Goal: Use online tool/utility: Utilize a website feature to perform a specific function

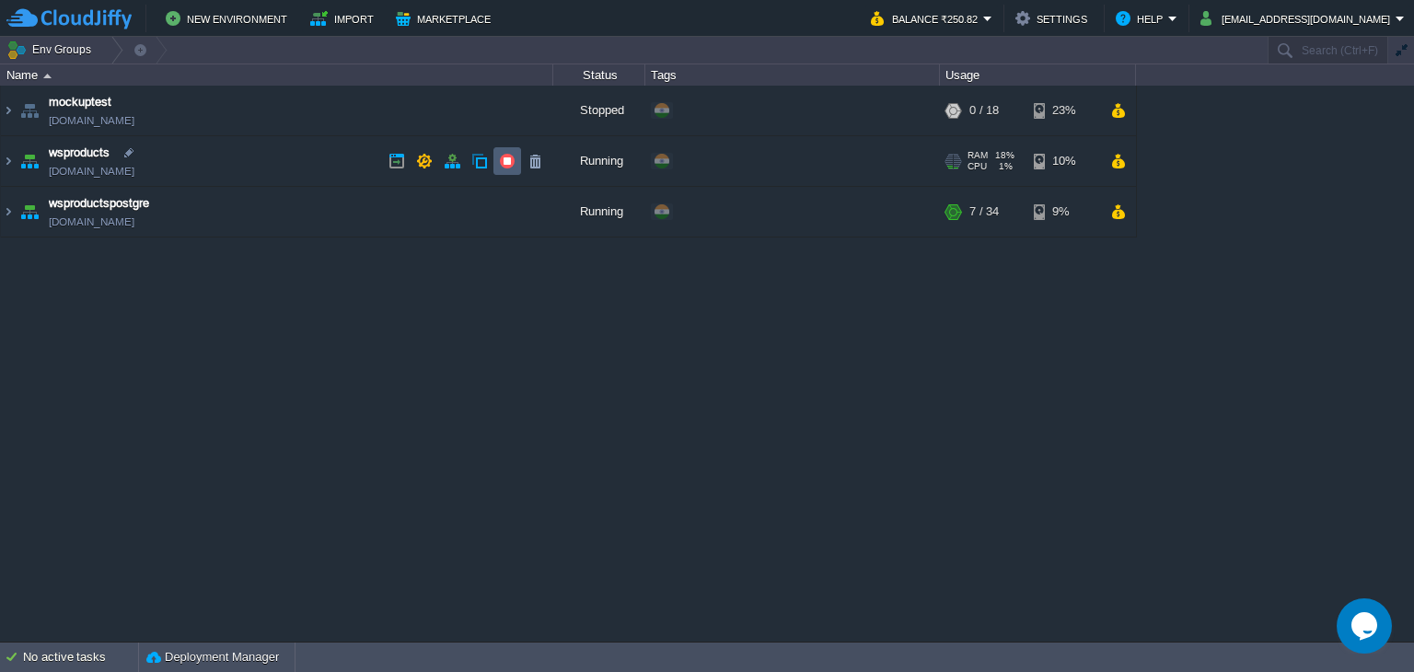
click at [514, 163] on button "button" at bounding box center [507, 161] width 17 height 17
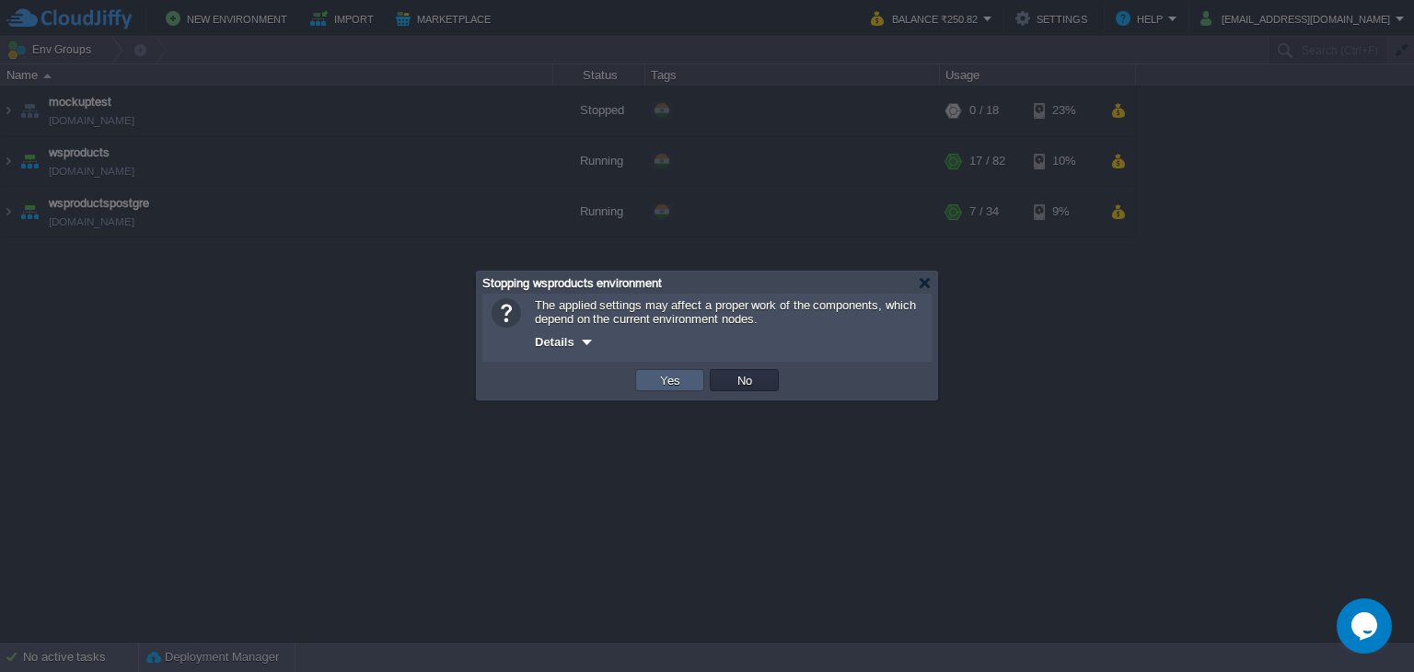
click at [642, 384] on td "Yes" at bounding box center [669, 380] width 69 height 22
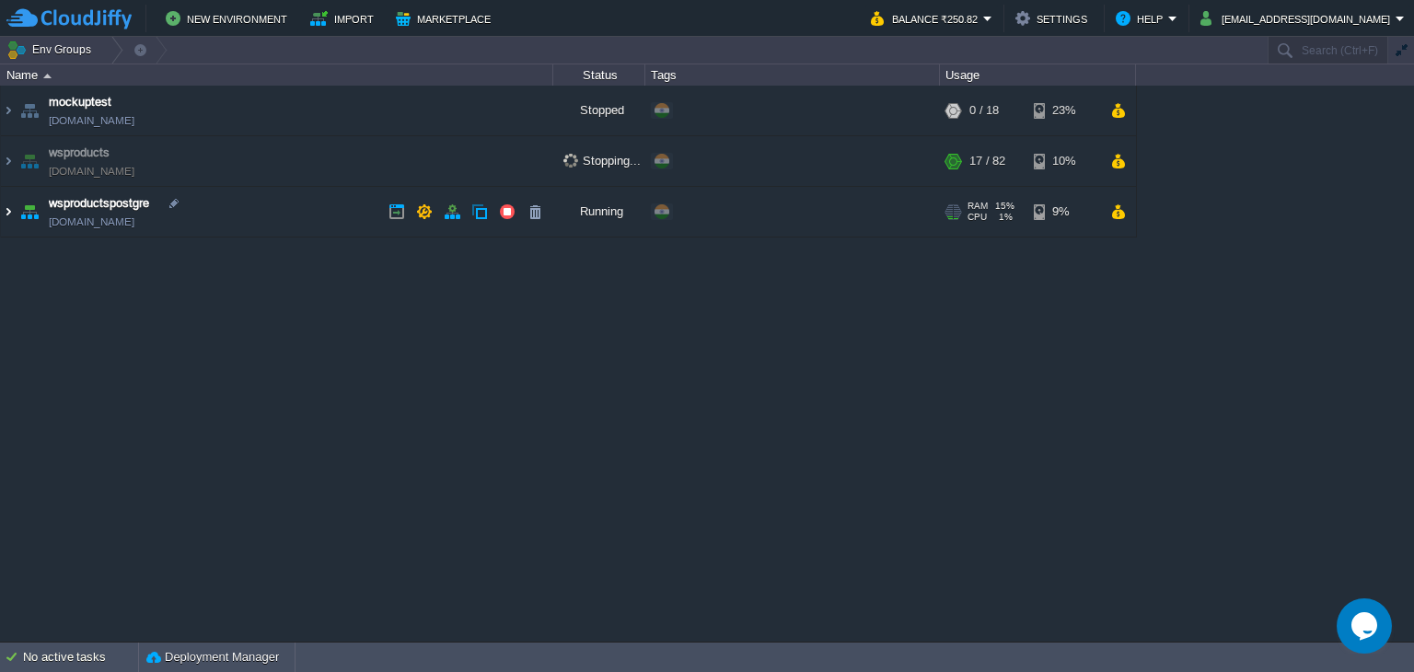
click at [11, 211] on img at bounding box center [8, 212] width 15 height 50
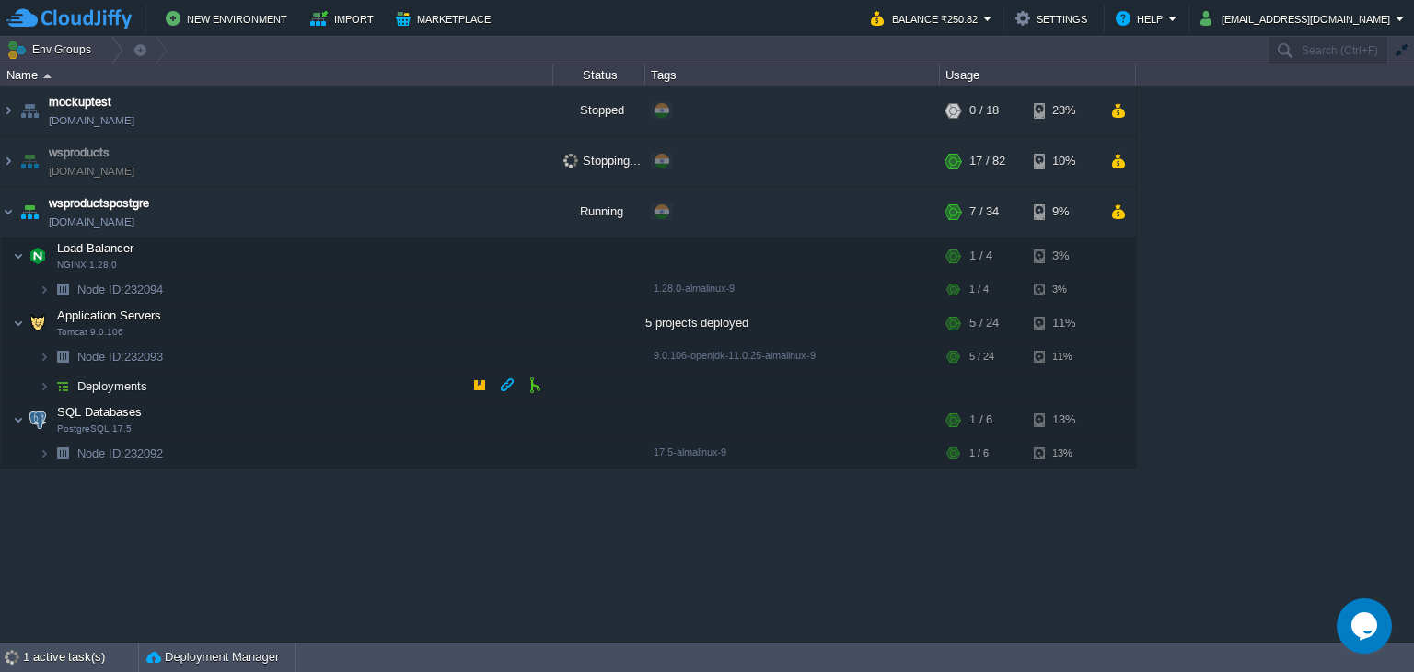
click at [52, 381] on img at bounding box center [63, 386] width 26 height 29
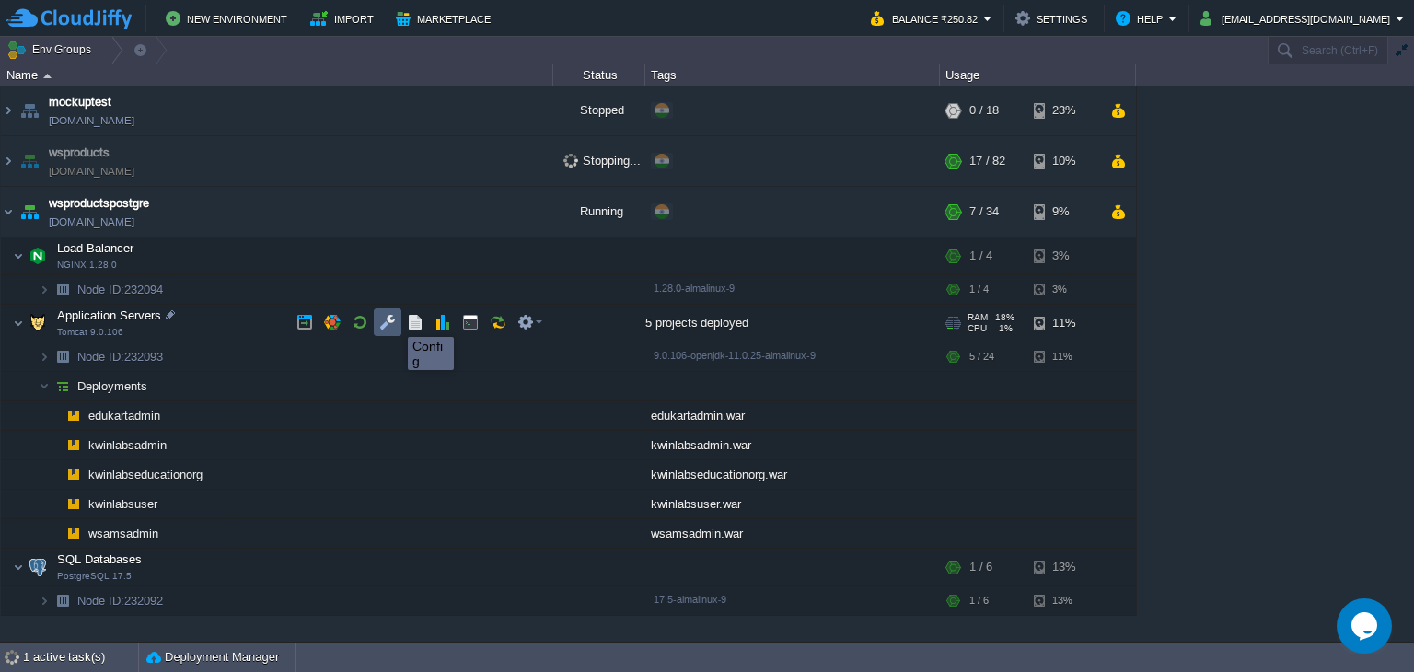
click at [381, 325] on button "button" at bounding box center [387, 322] width 17 height 17
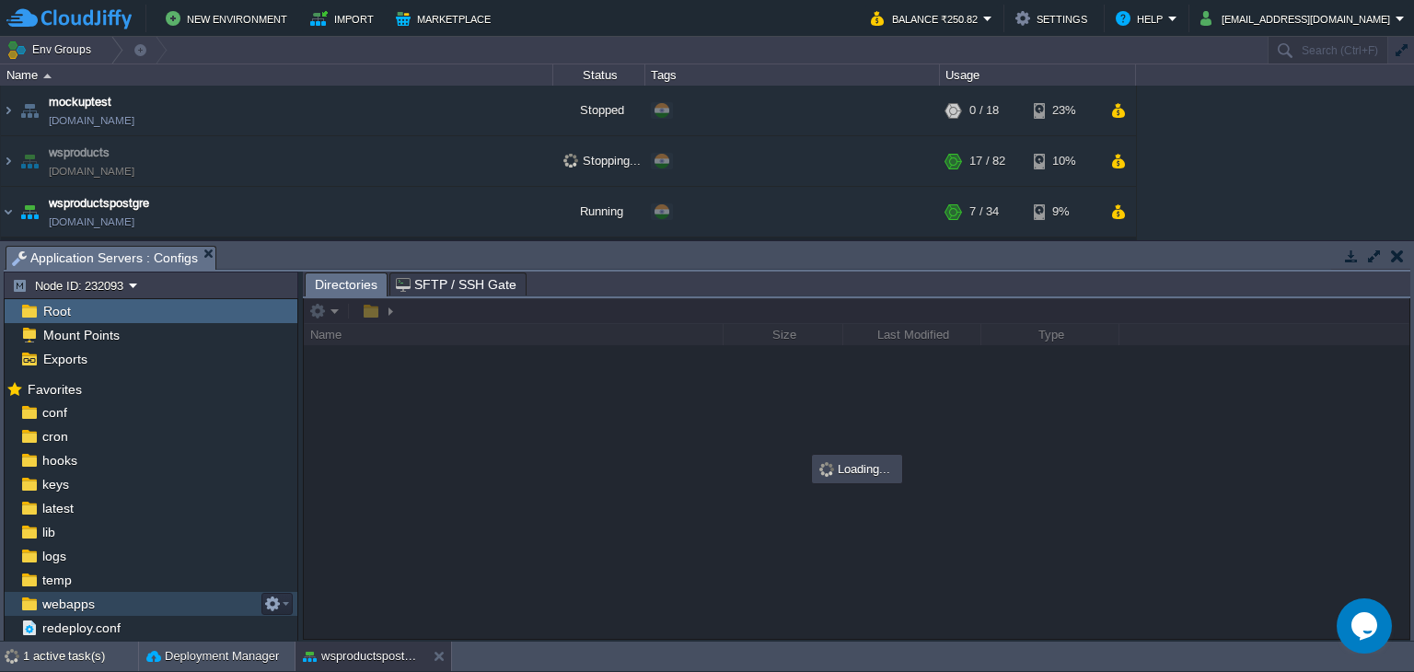
click at [92, 612] on span "webapps" at bounding box center [68, 603] width 59 height 17
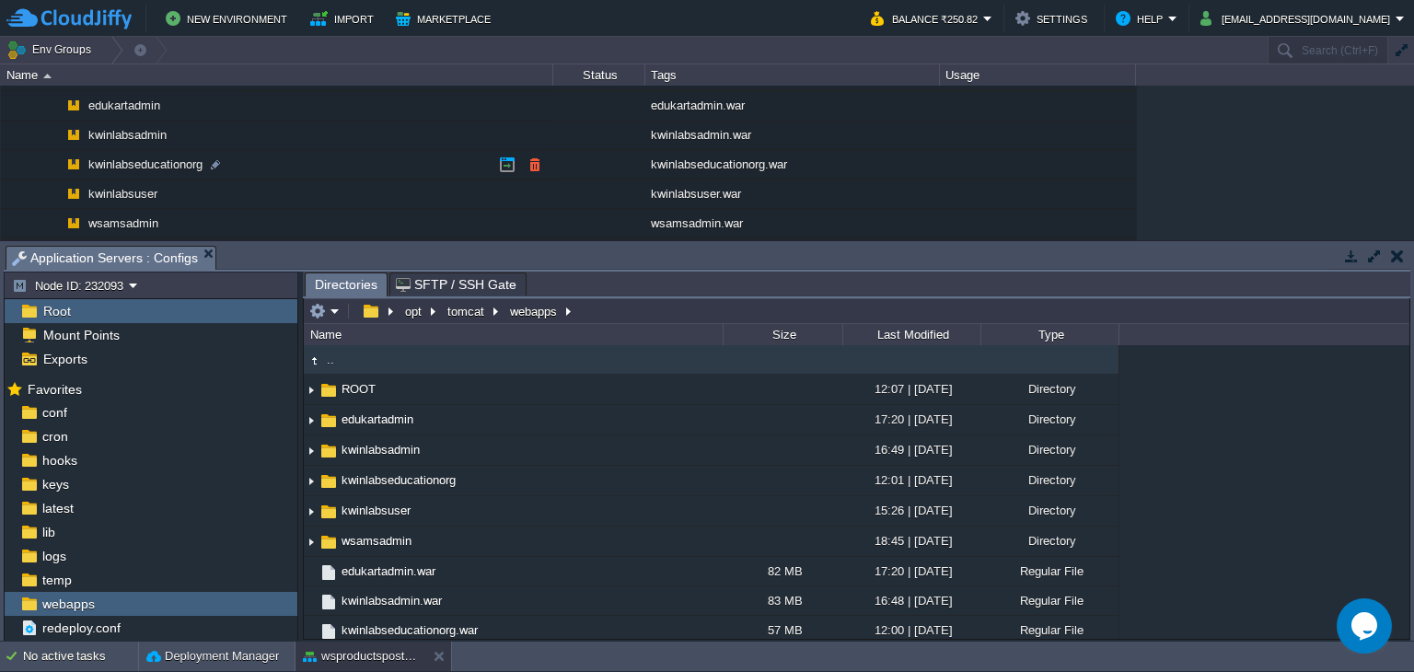
scroll to position [276, 0]
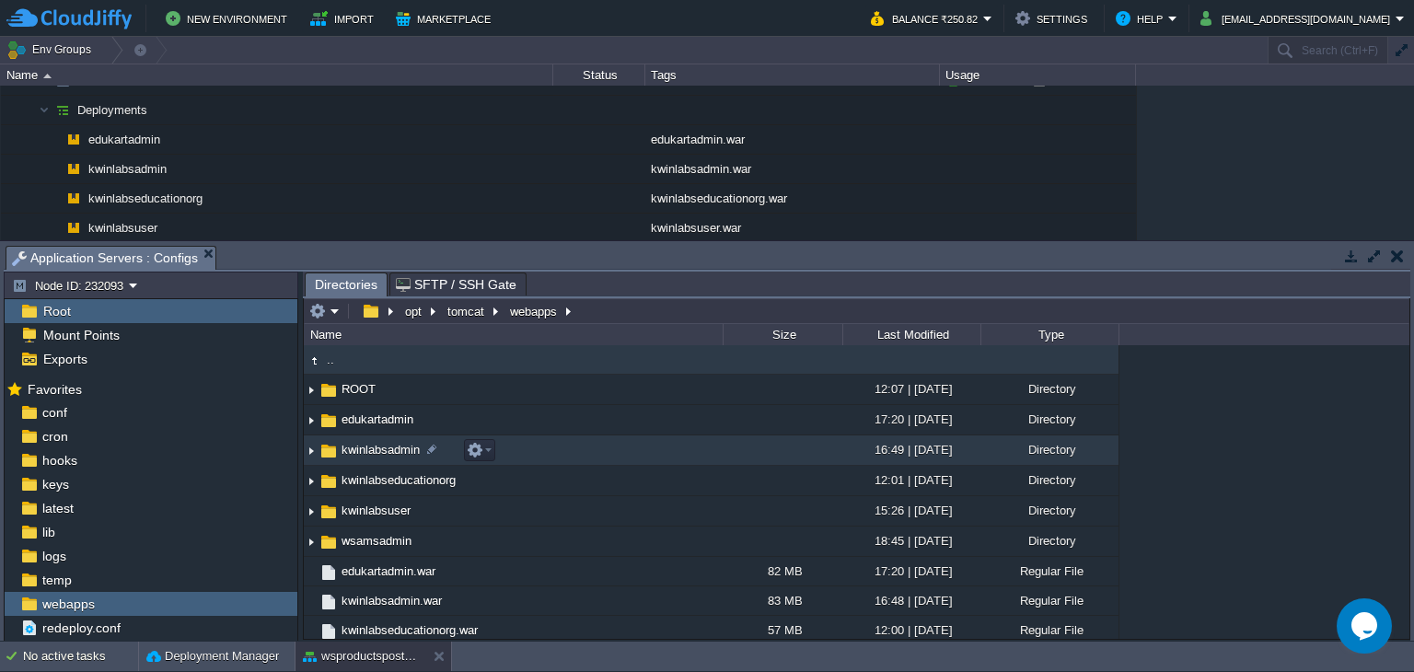
click at [585, 458] on td "kwinlabsadmin" at bounding box center [513, 450] width 419 height 30
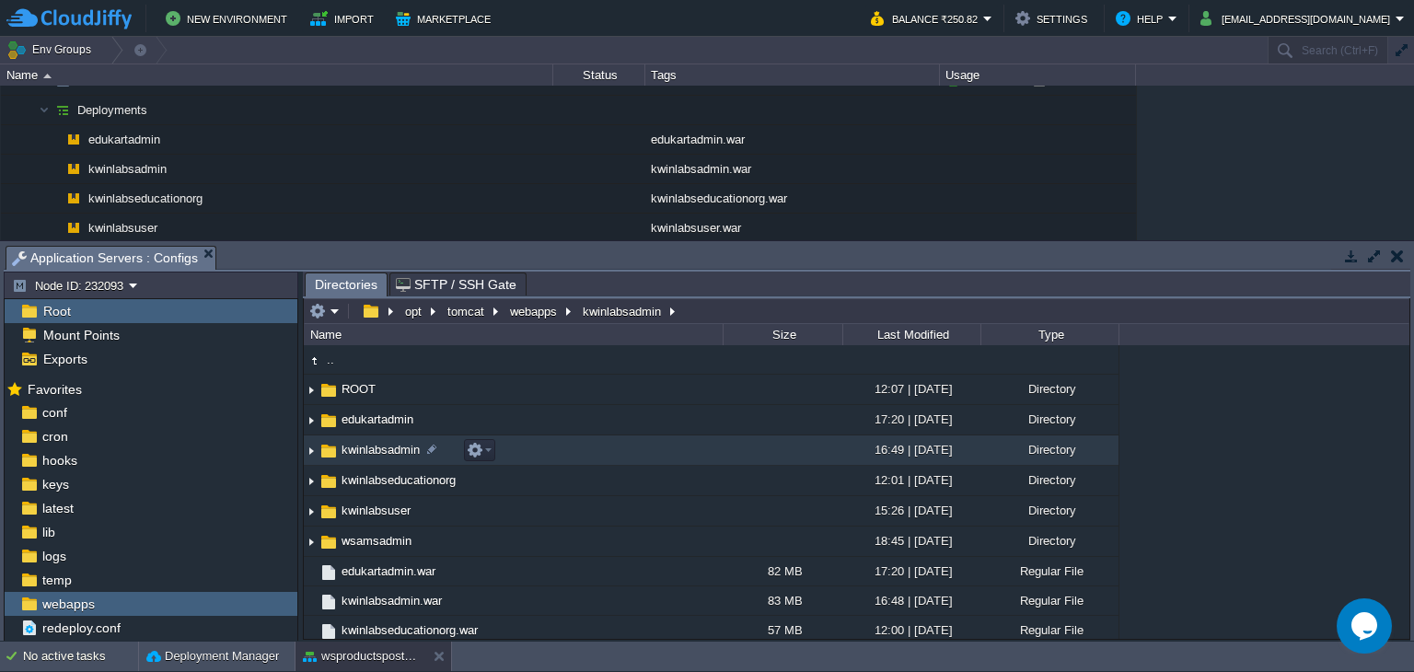
click at [585, 455] on td "kwinlabsadmin" at bounding box center [513, 450] width 419 height 30
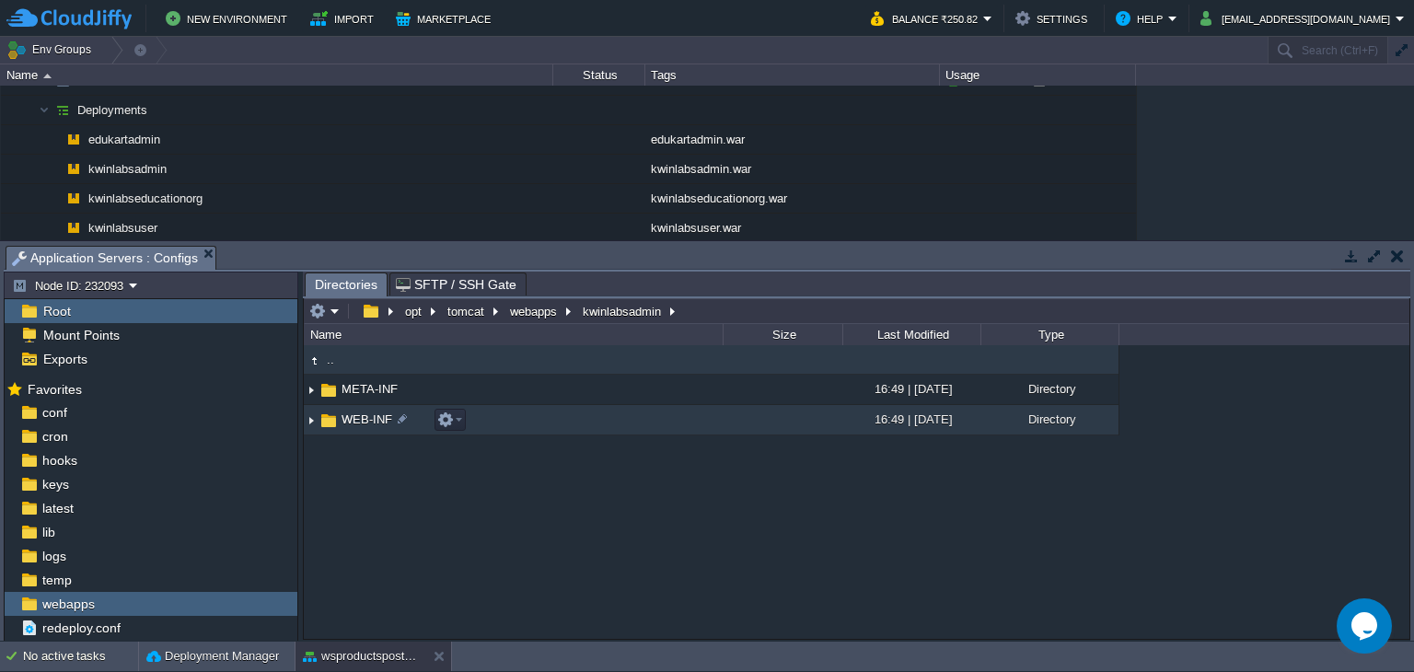
click at [584, 414] on td "WEB-INF" at bounding box center [513, 420] width 419 height 30
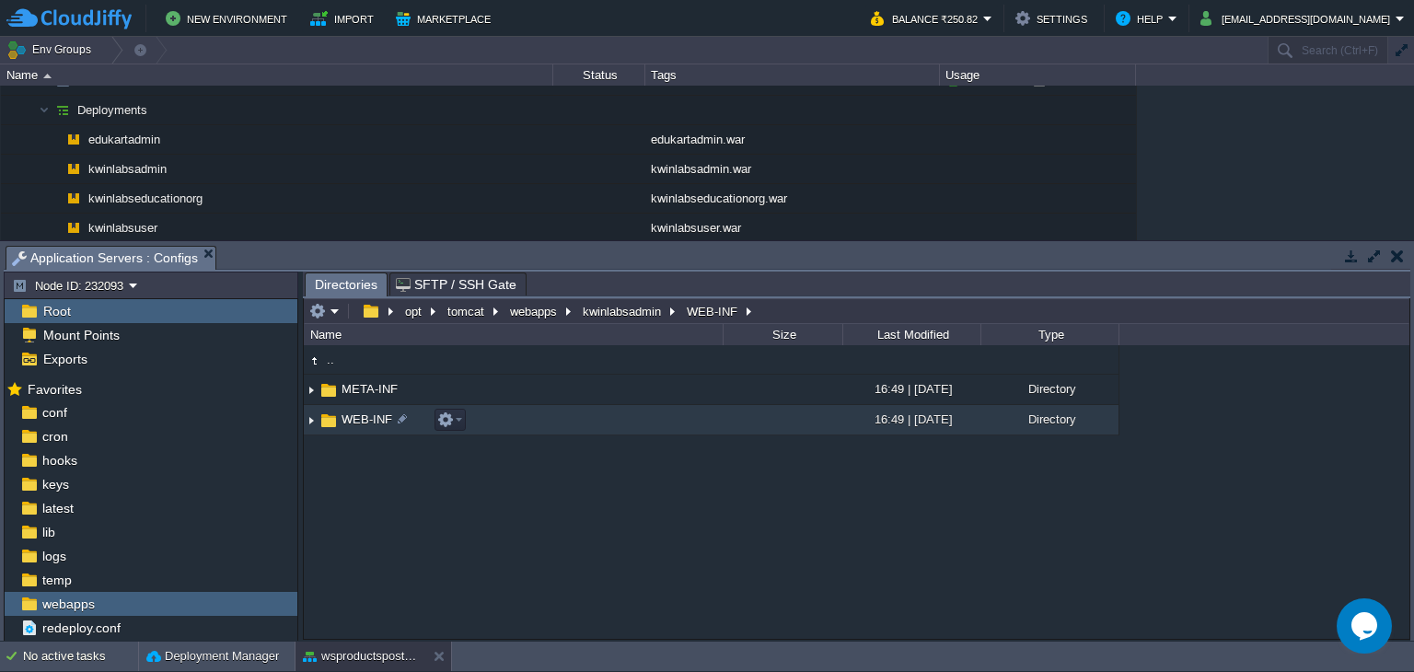
click at [584, 414] on td "WEB-INF" at bounding box center [513, 420] width 419 height 30
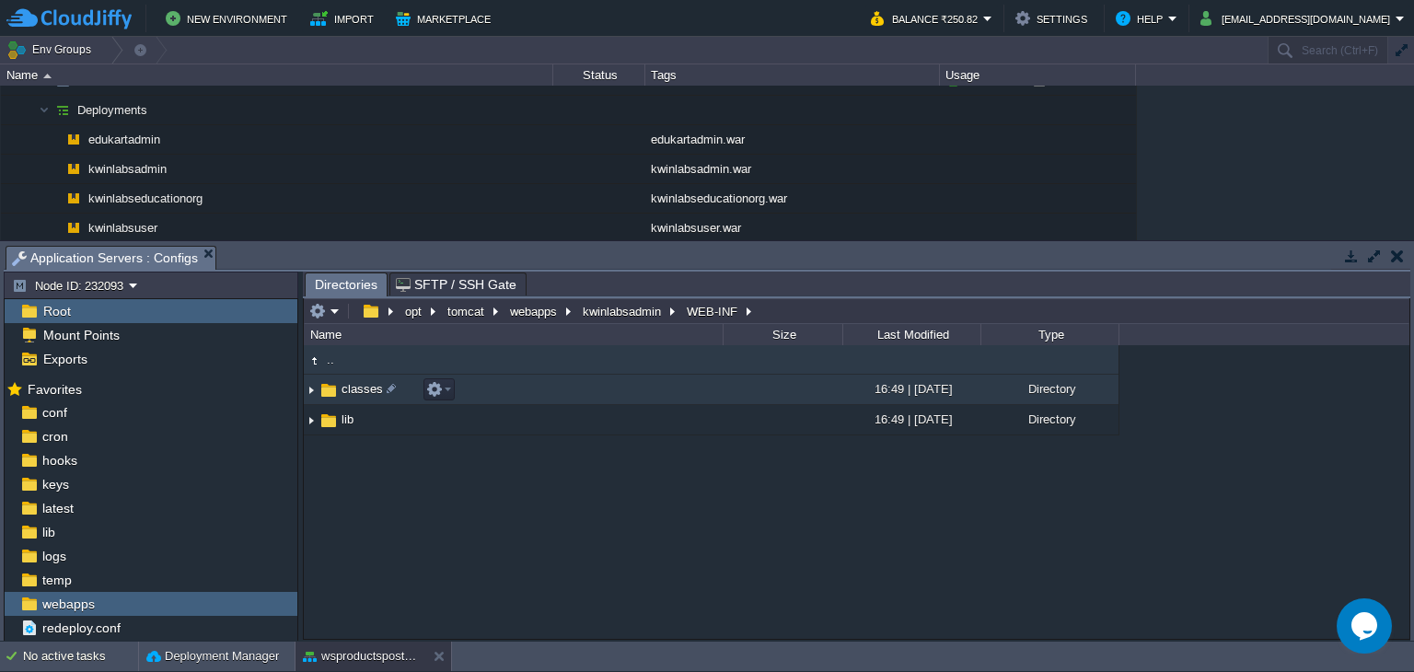
click at [659, 395] on td "classes" at bounding box center [513, 390] width 419 height 30
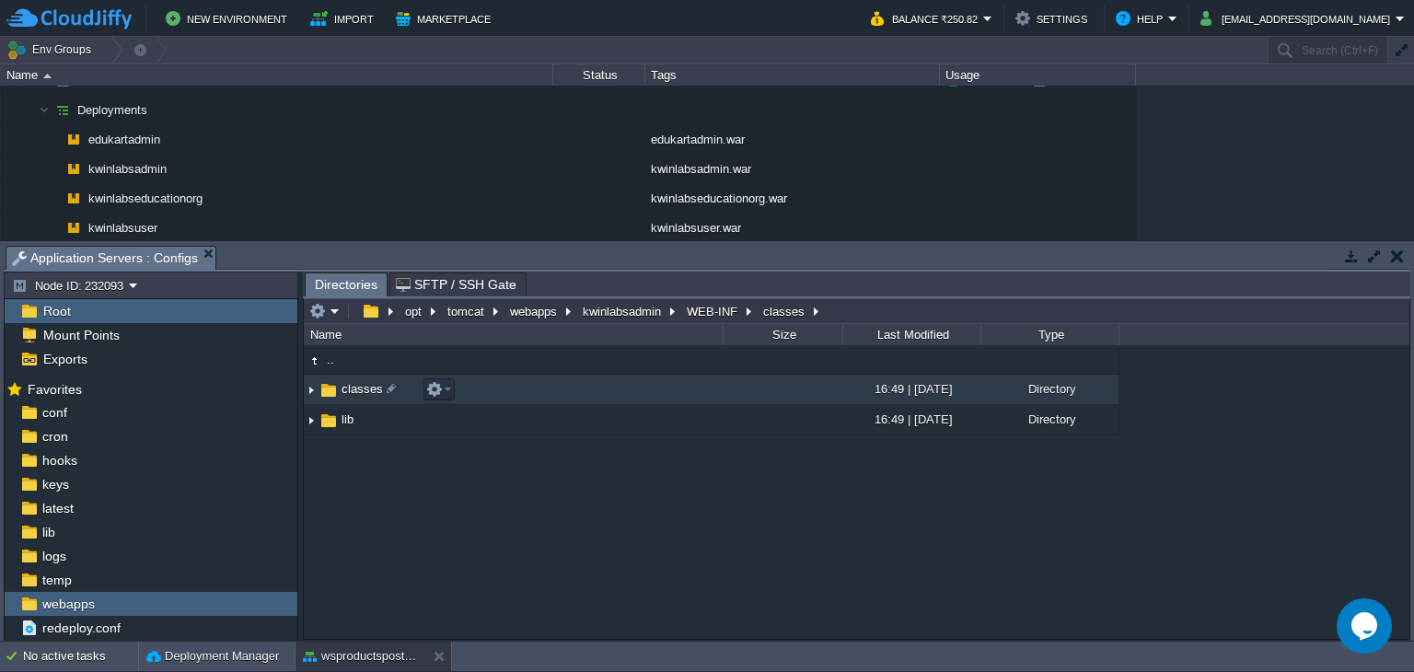
click at [659, 395] on td "classes" at bounding box center [513, 390] width 419 height 30
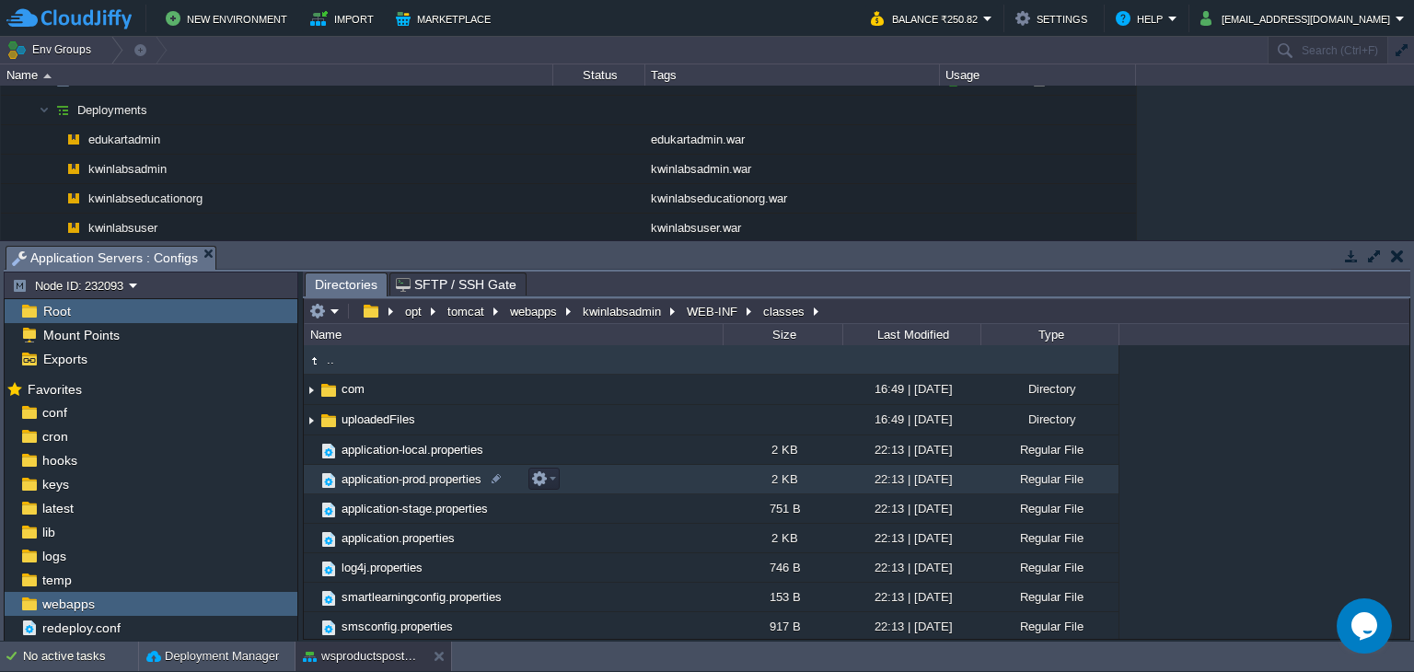
click at [402, 480] on span "application-prod.properties" at bounding box center [411, 479] width 145 height 16
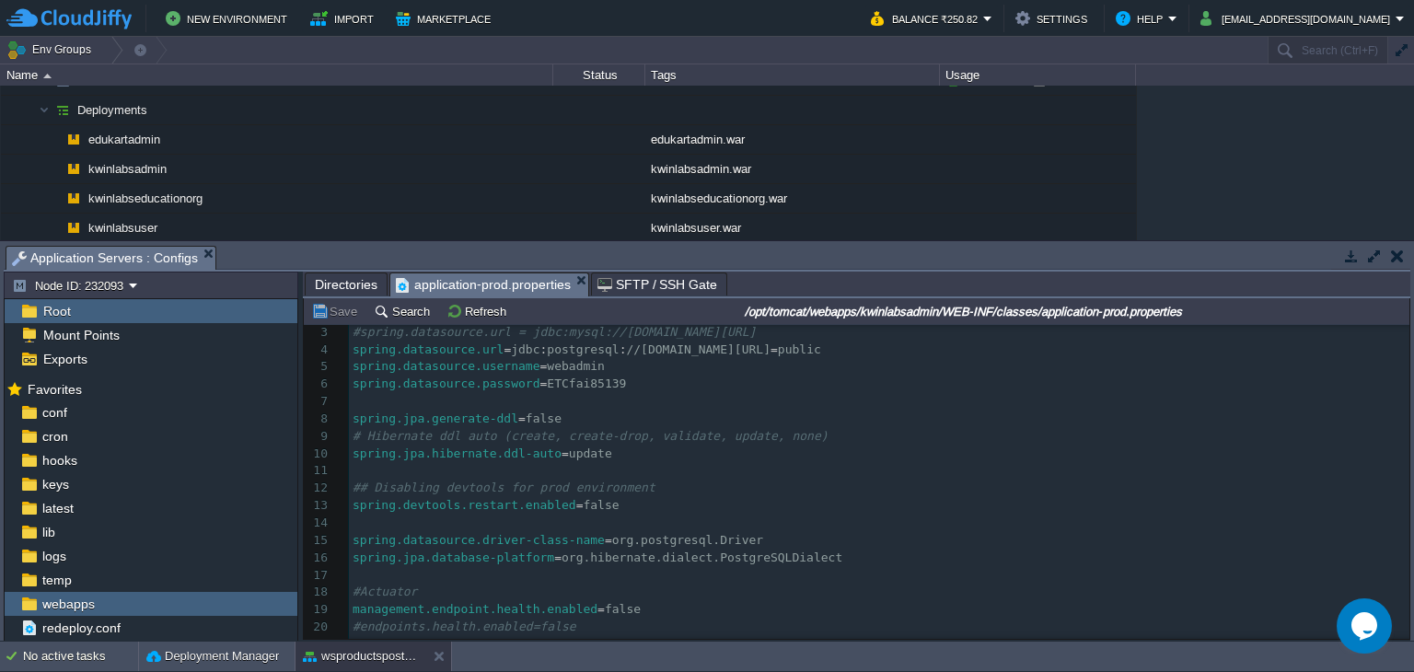
scroll to position [58, 0]
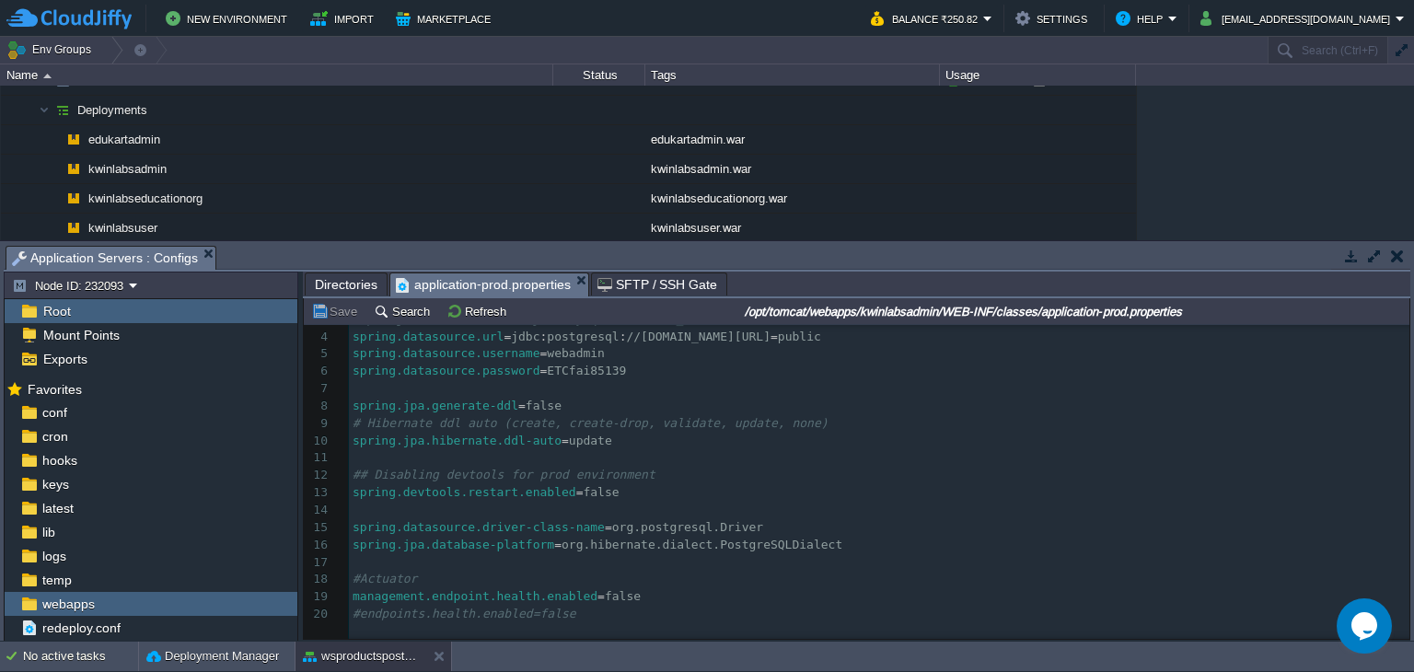
click at [713, 566] on div "20 1 #spring.datasource.jndi-name=java:comp/env/jdbc/walkindbDS 2 ## Spring DAT…" at bounding box center [879, 449] width 1060 height 347
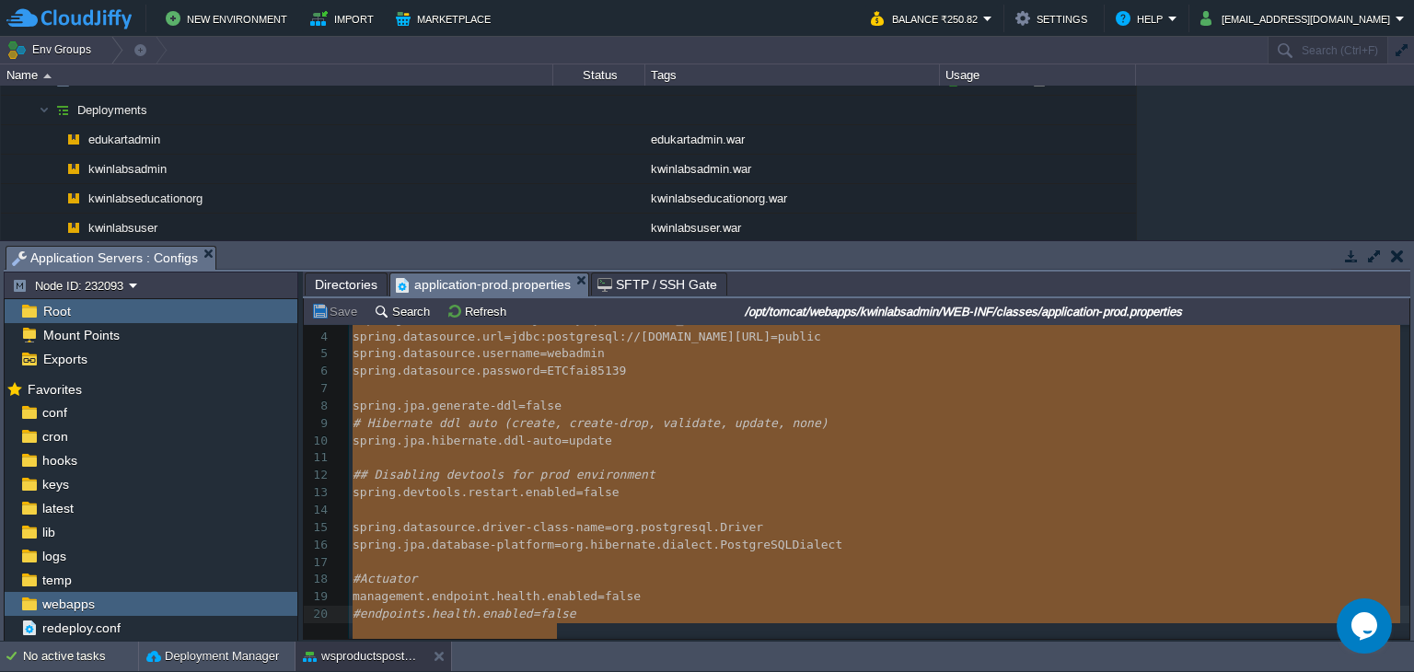
type textarea "-"
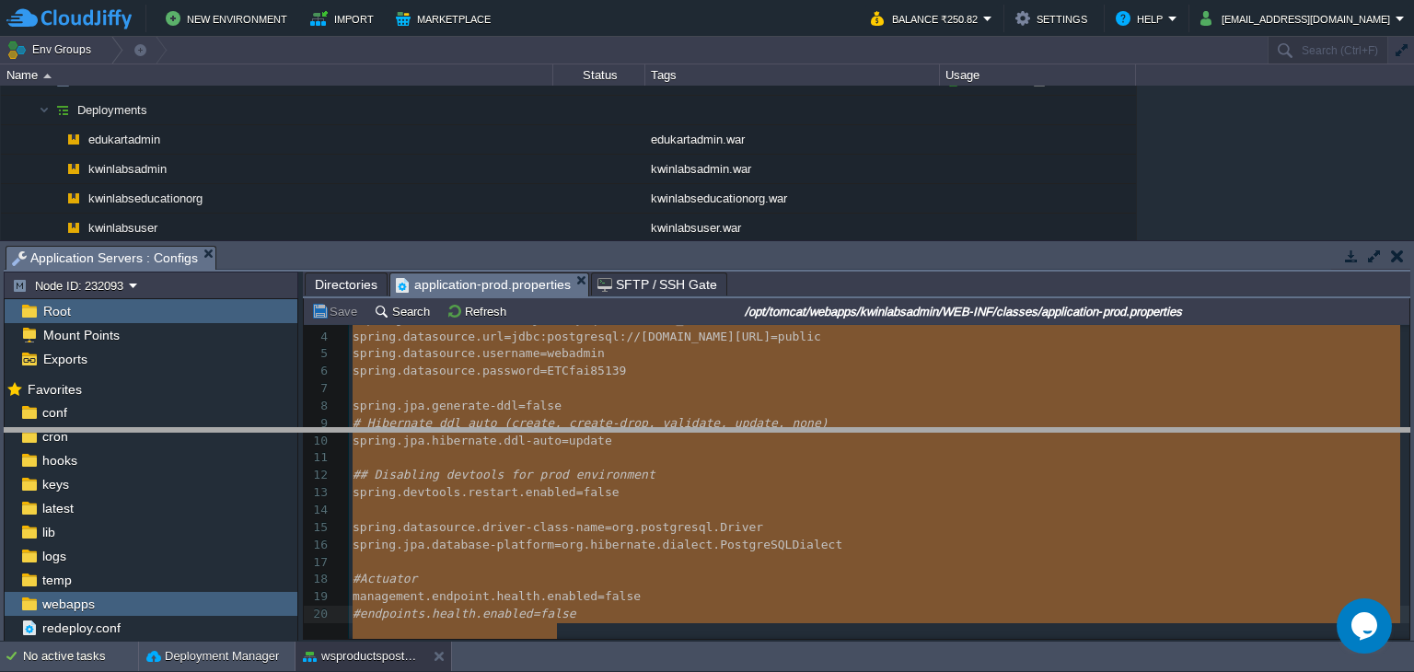
drag, startPoint x: 893, startPoint y: 259, endPoint x: 900, endPoint y: 445, distance: 186.1
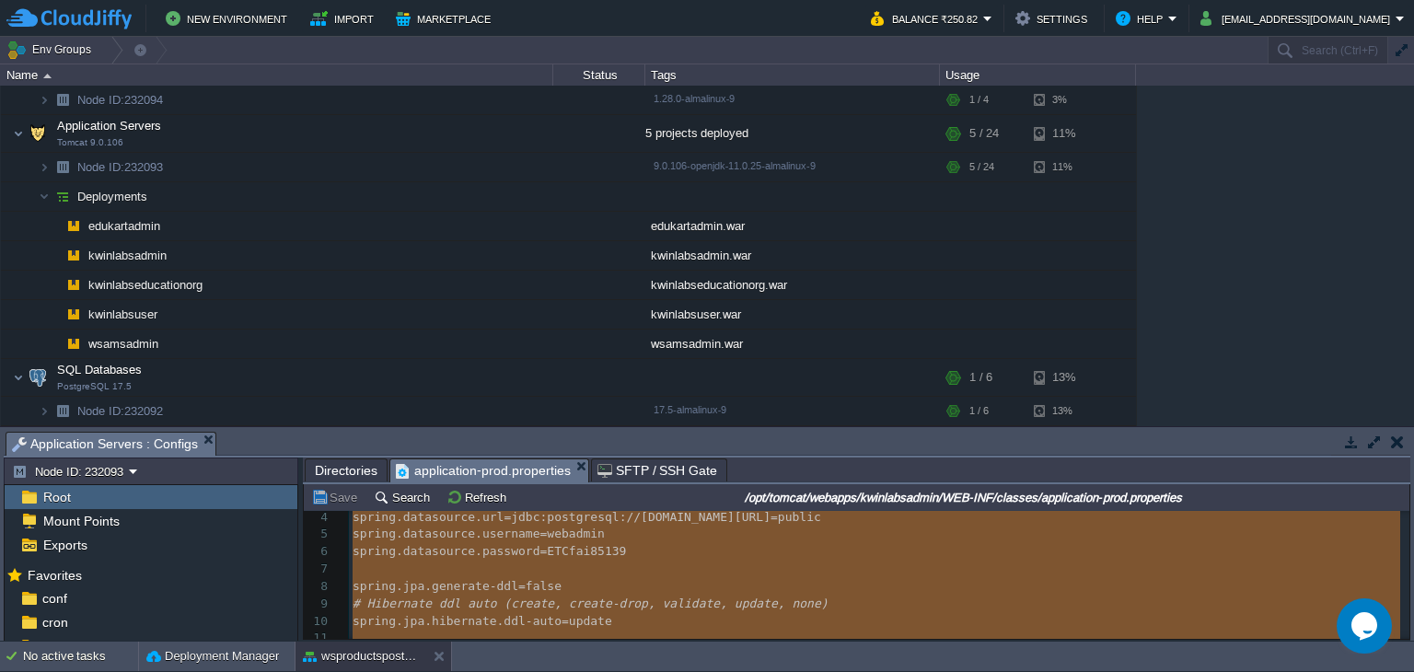
scroll to position [186, 0]
click at [331, 414] on button "button" at bounding box center [332, 411] width 17 height 17
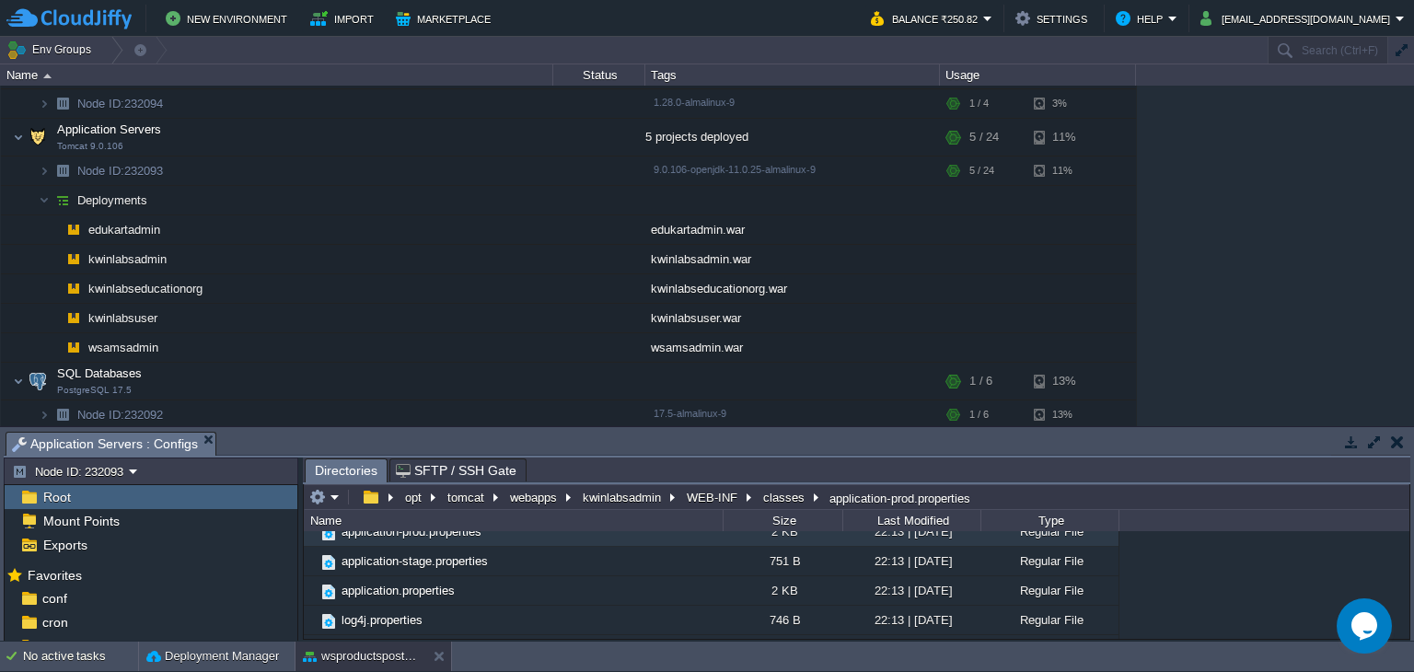
scroll to position [92, 0]
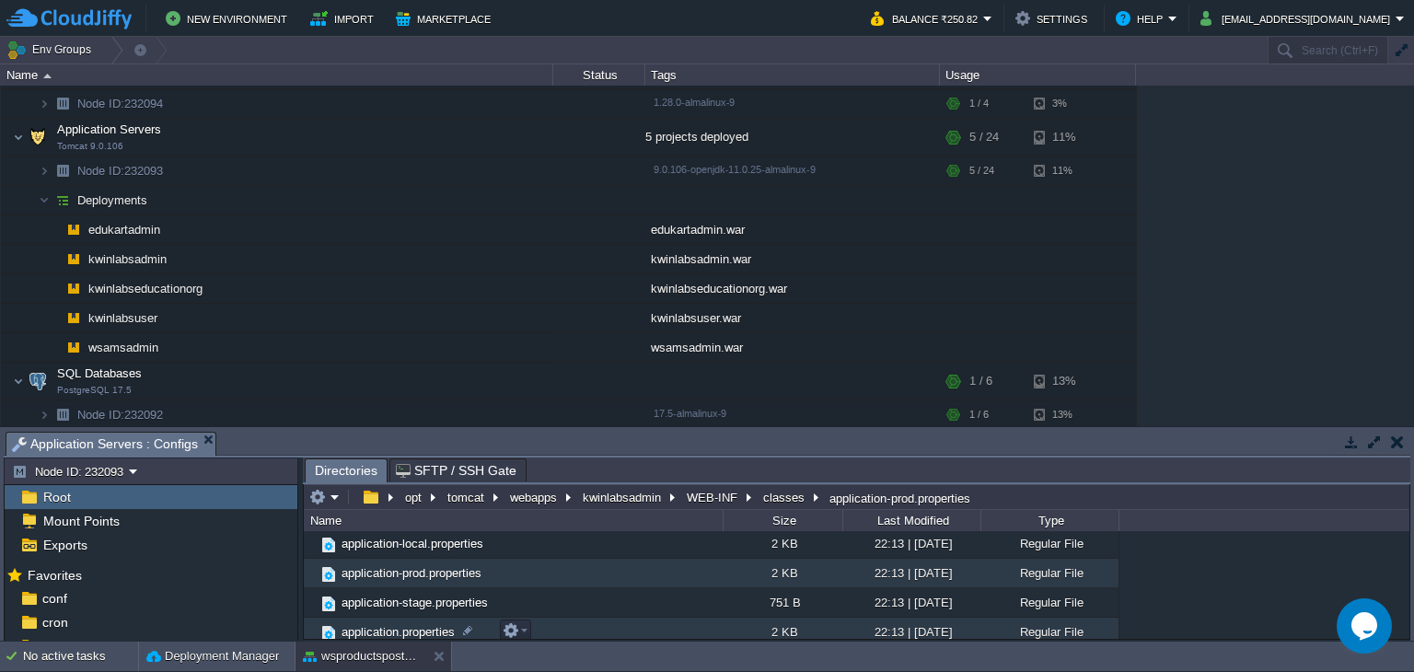
click at [576, 622] on td "application.properties" at bounding box center [513, 632] width 419 height 29
click at [576, 623] on td "application.properties" at bounding box center [513, 632] width 419 height 29
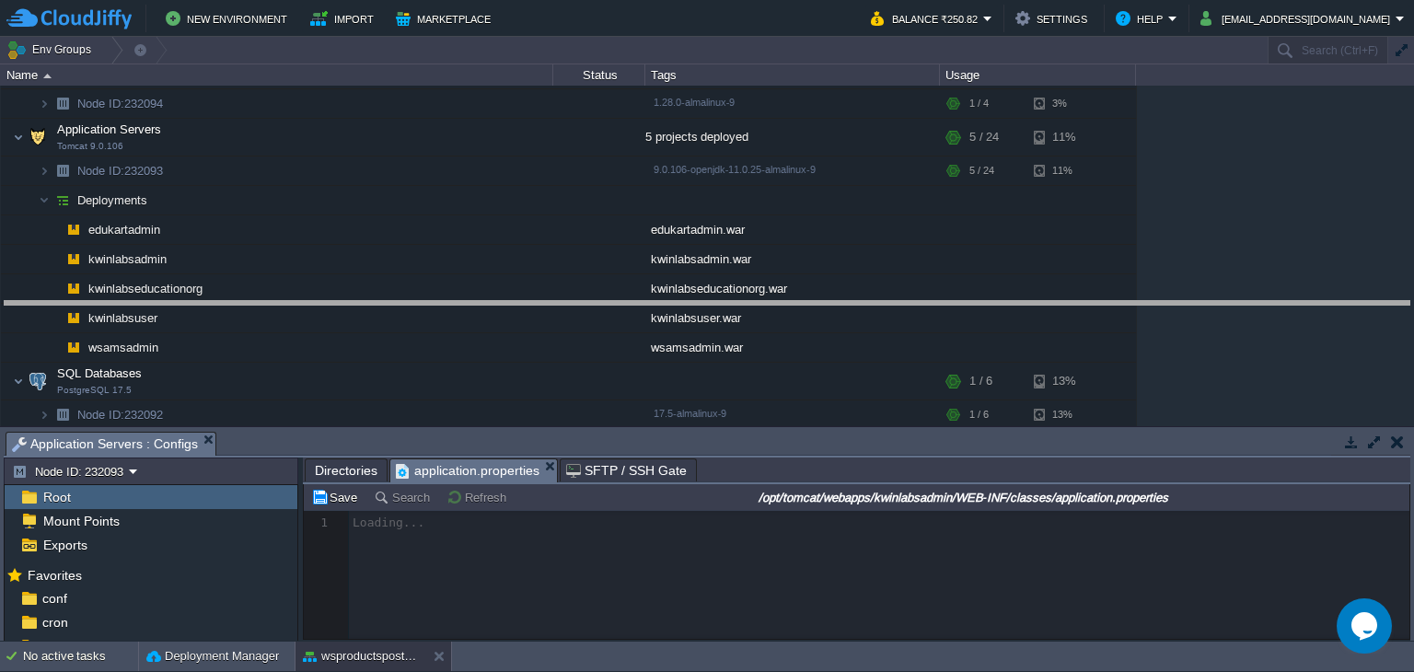
drag, startPoint x: 911, startPoint y: 443, endPoint x: 946, endPoint y: 252, distance: 193.7
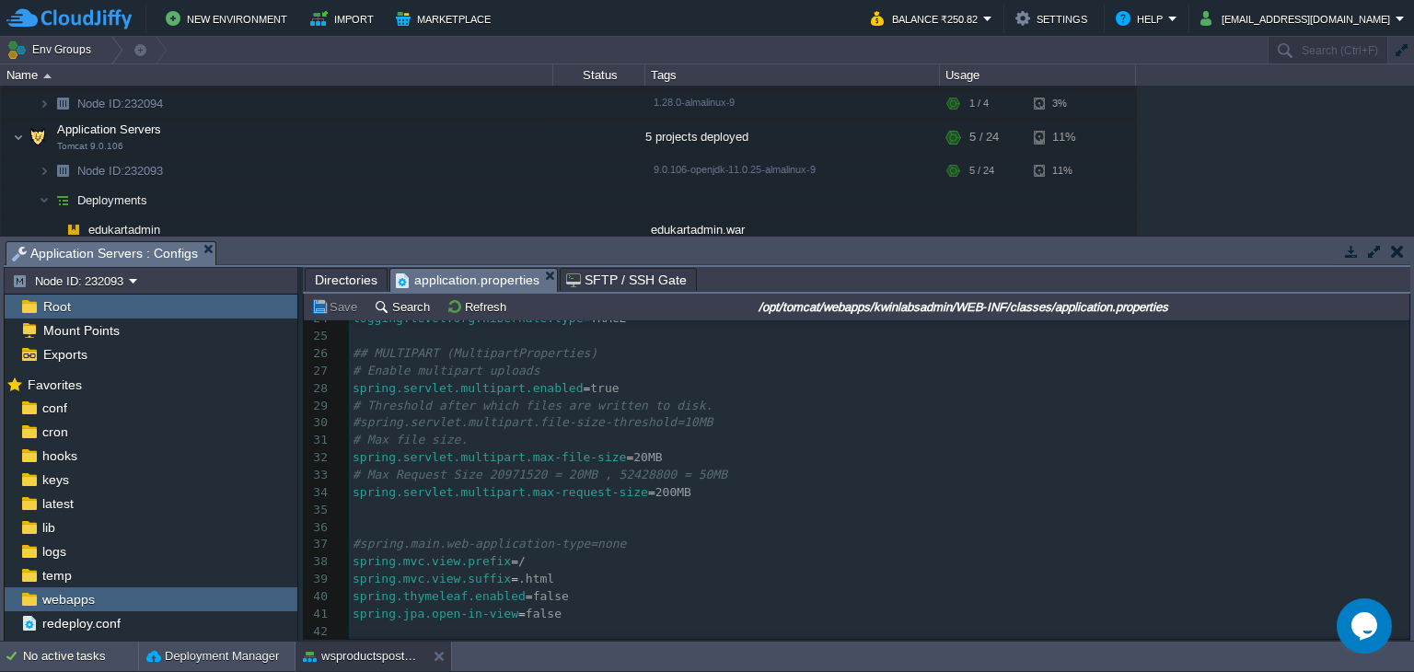
scroll to position [626, 0]
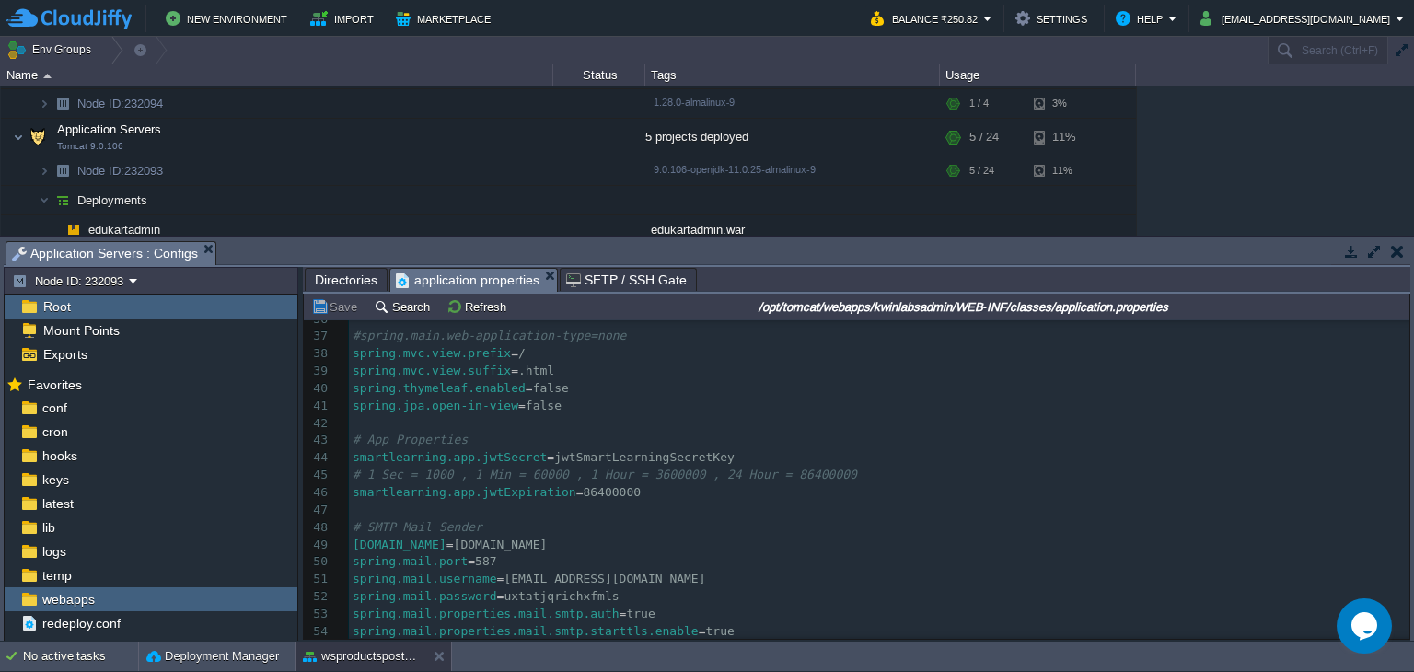
click at [656, 519] on pre "# SMTP Mail Sender" at bounding box center [879, 527] width 1060 height 17
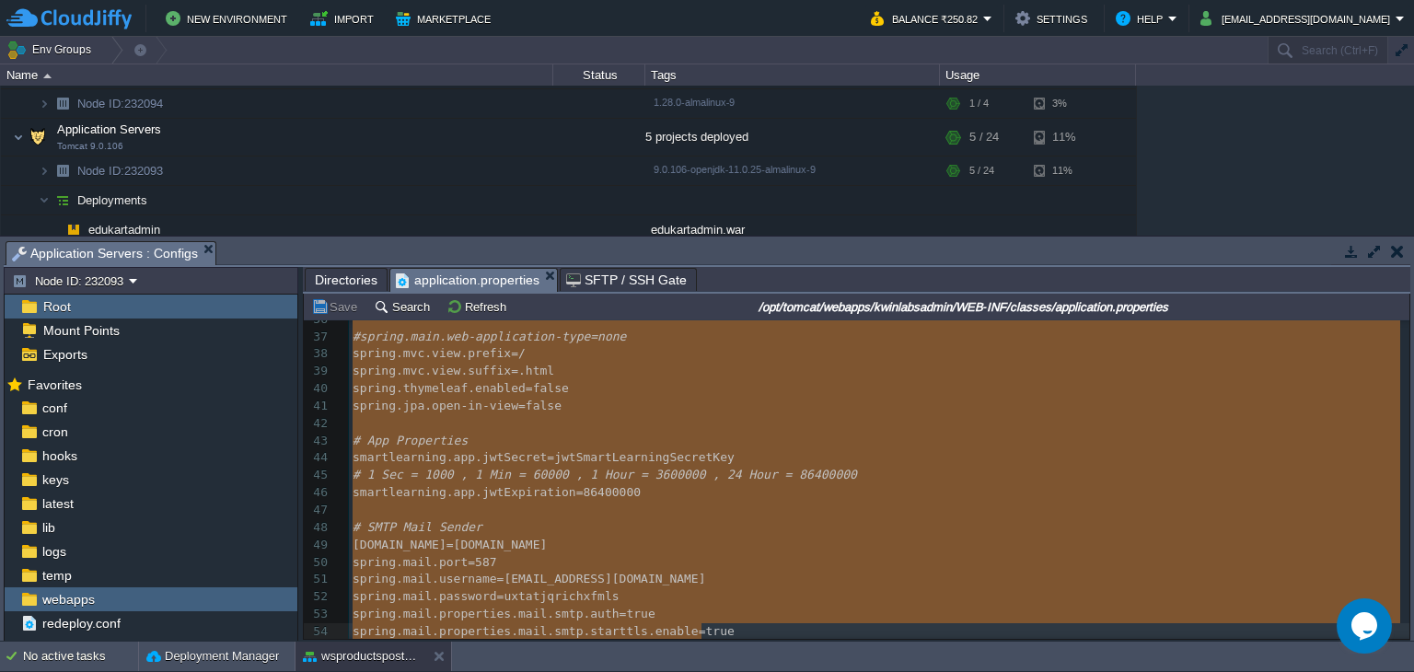
type textarea "-"
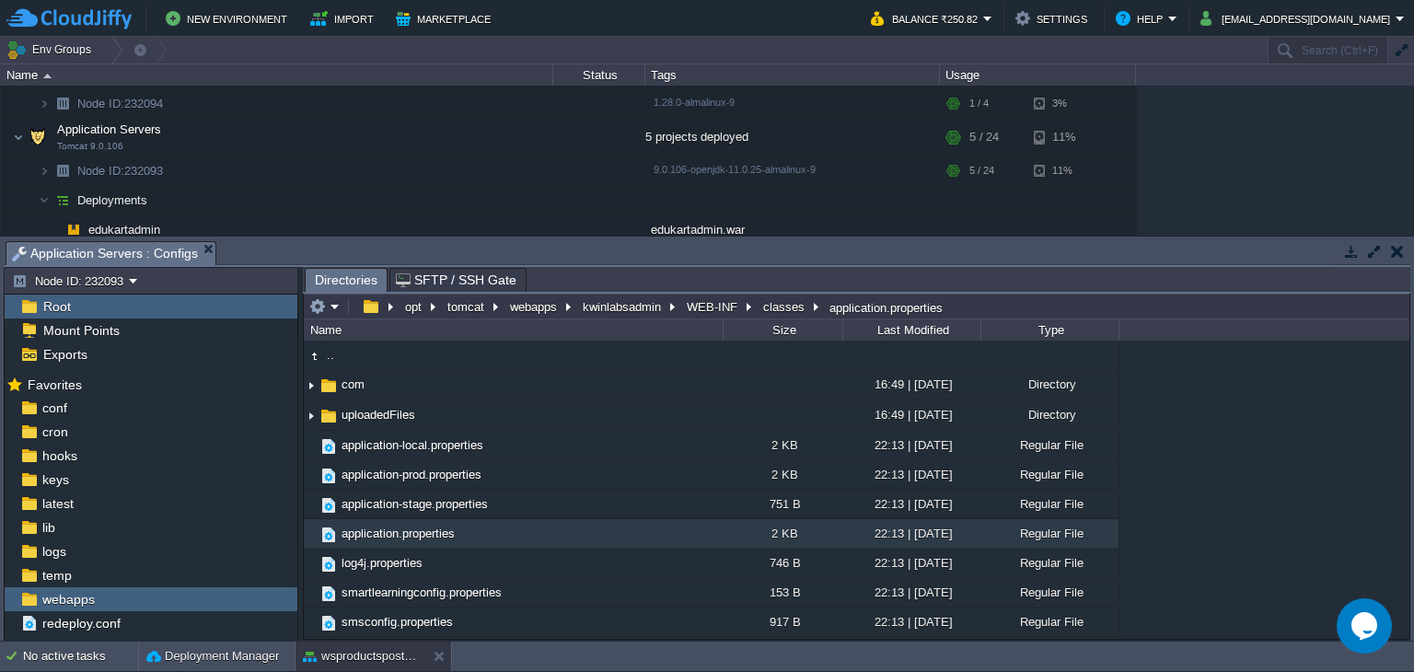
scroll to position [0, 0]
click at [76, 597] on span "webapps" at bounding box center [68, 599] width 59 height 17
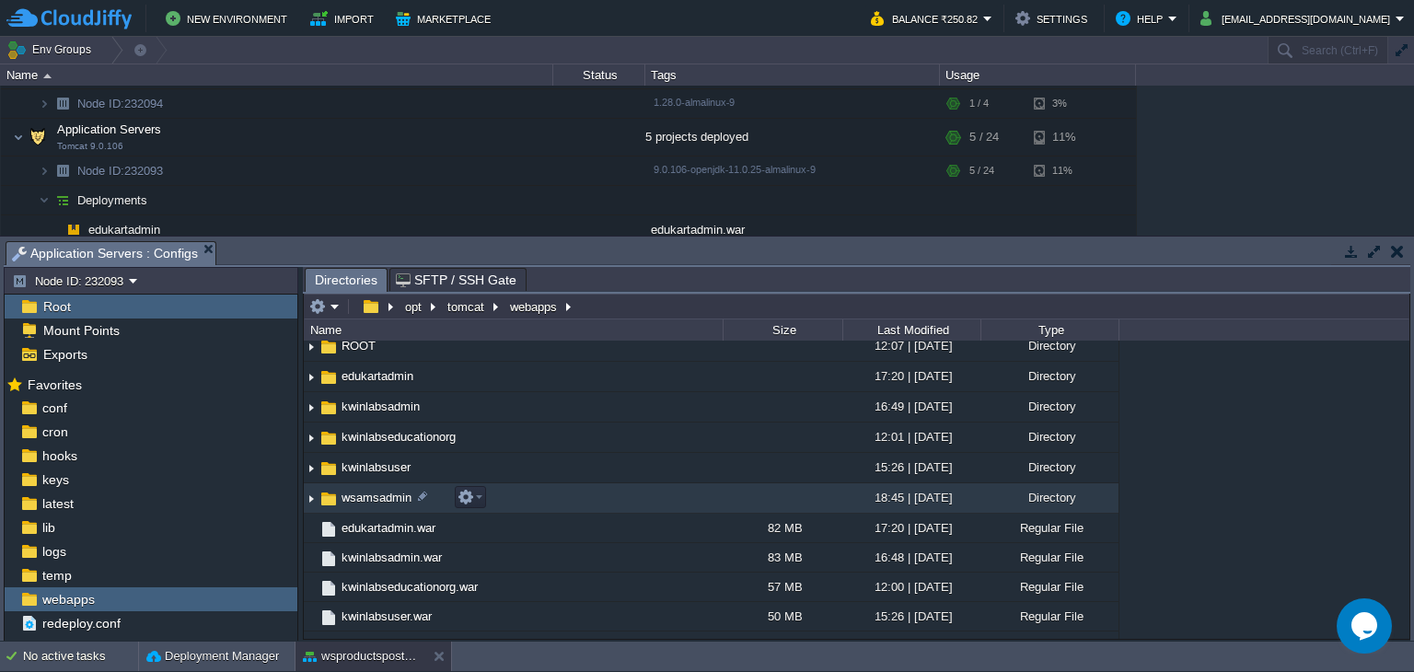
scroll to position [58, 0]
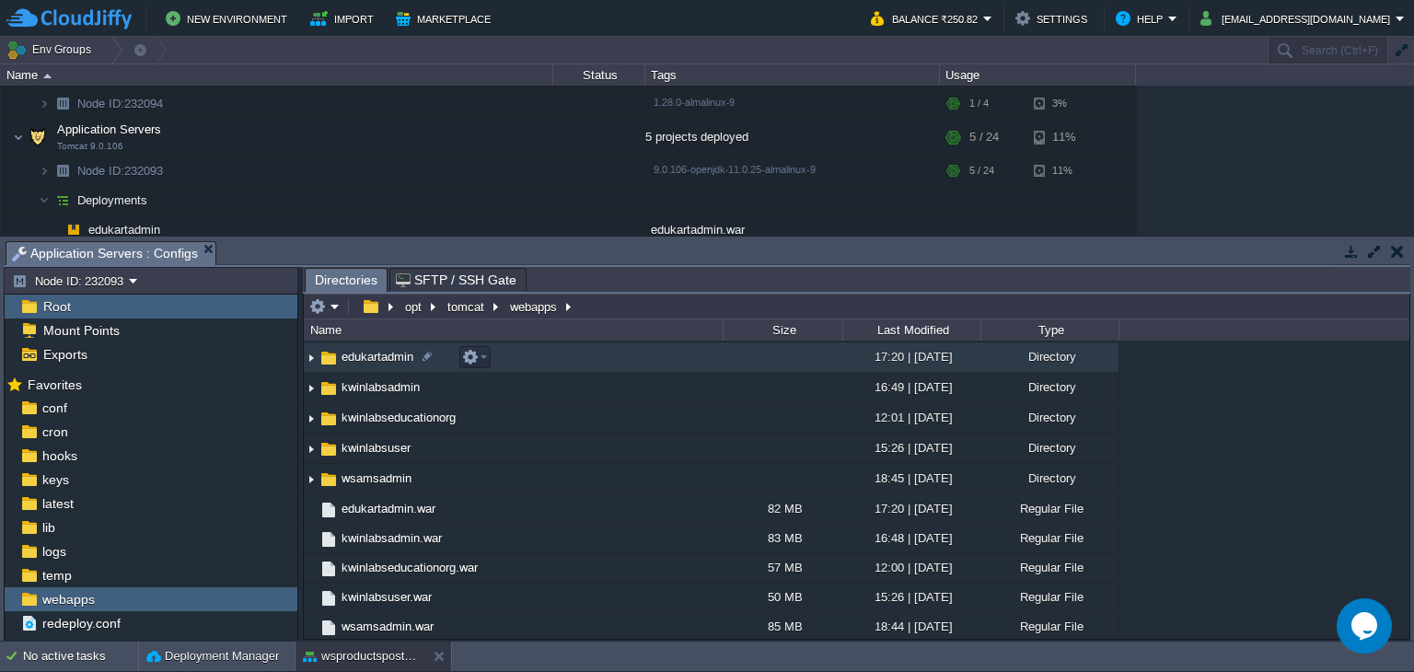
click at [395, 359] on span "edukartadmin" at bounding box center [377, 357] width 77 height 16
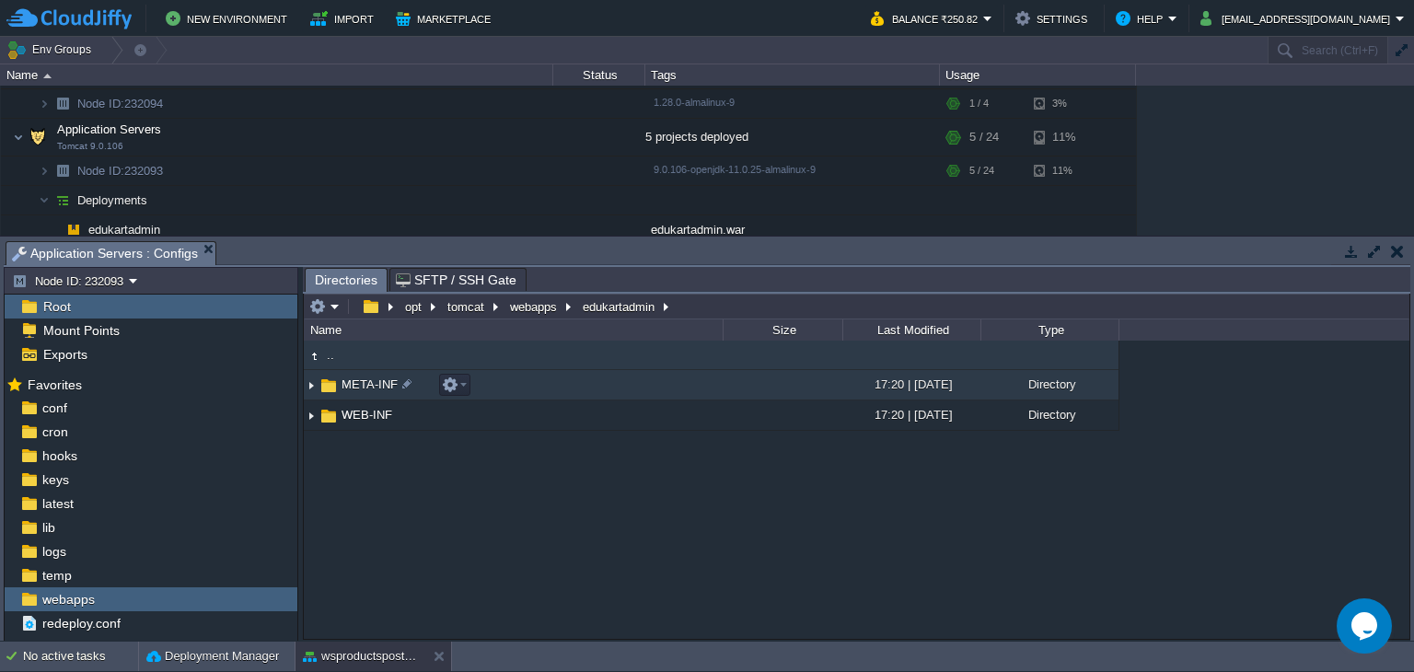
click at [588, 390] on td "META-INF" at bounding box center [513, 385] width 419 height 30
click at [549, 385] on td "maven" at bounding box center [513, 385] width 419 height 30
click at [595, 380] on td "com.example" at bounding box center [513, 385] width 419 height 30
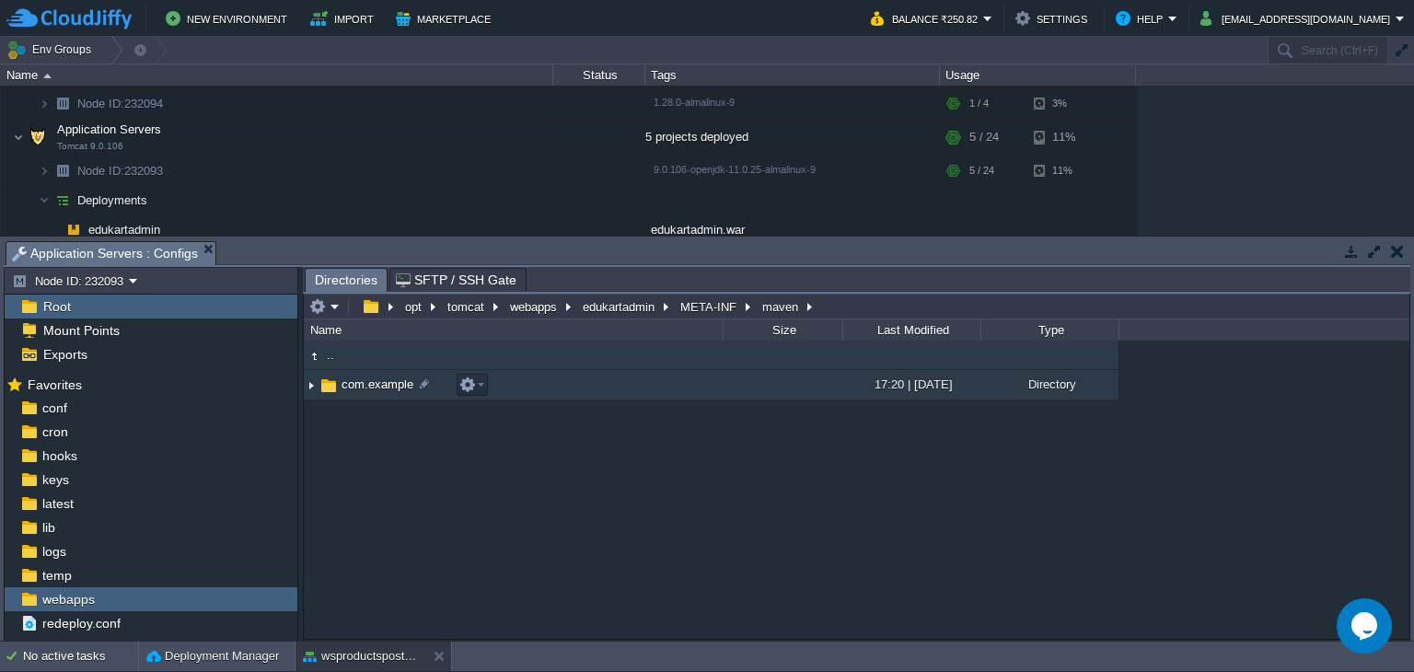
click at [595, 380] on td "com.example" at bounding box center [513, 385] width 419 height 30
click at [616, 380] on td "edukartadmin" at bounding box center [513, 385] width 419 height 30
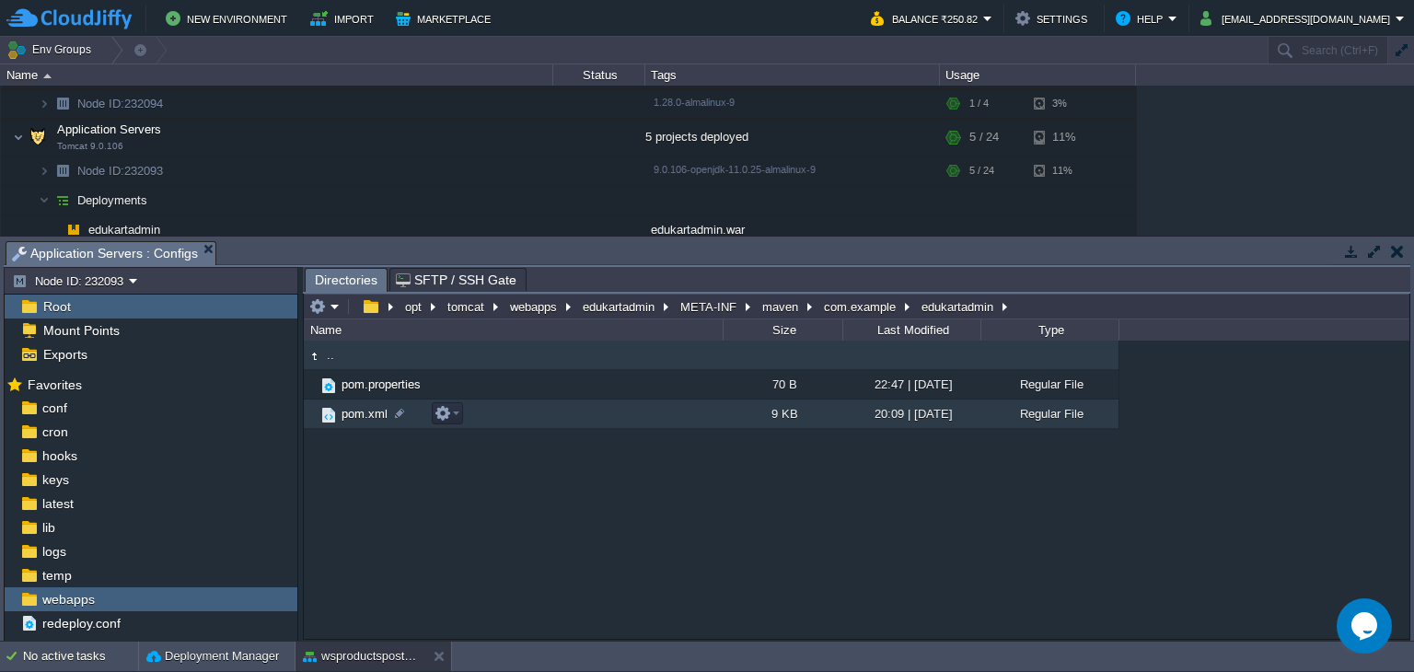
click at [607, 413] on td "pom.xml" at bounding box center [513, 413] width 419 height 29
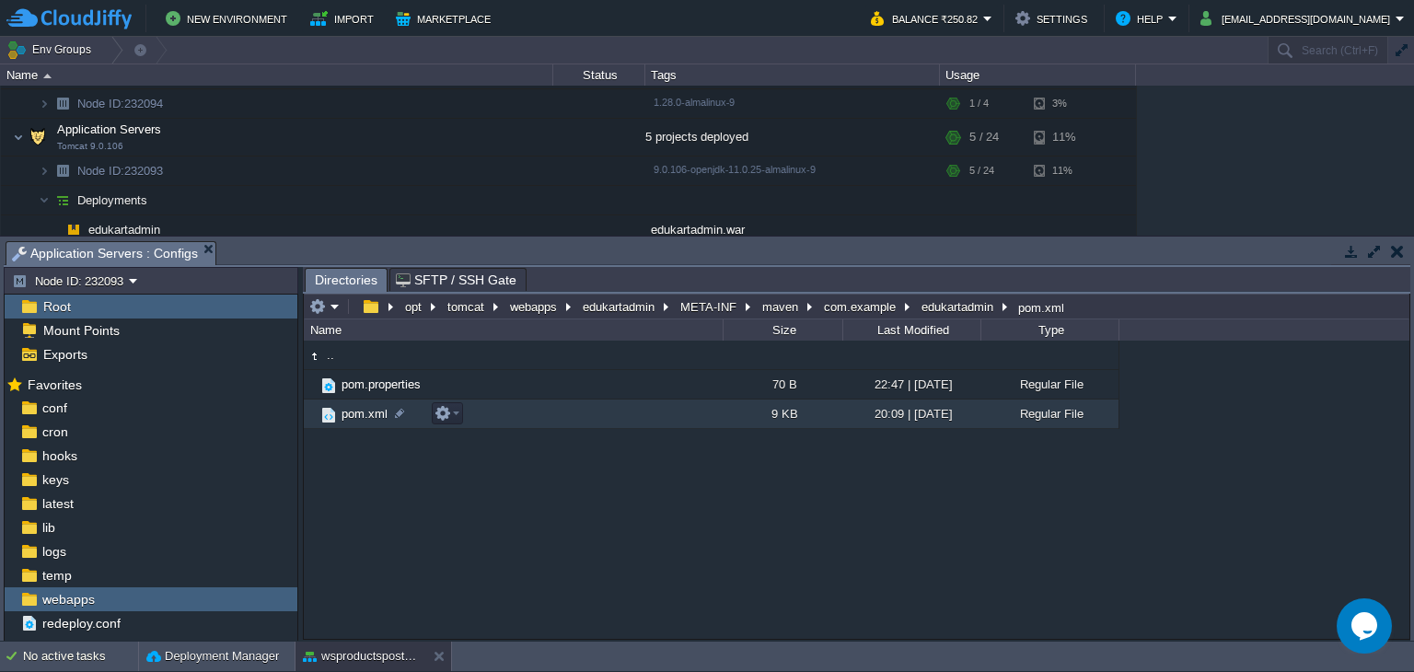
click at [607, 413] on td "pom.xml" at bounding box center [513, 413] width 419 height 29
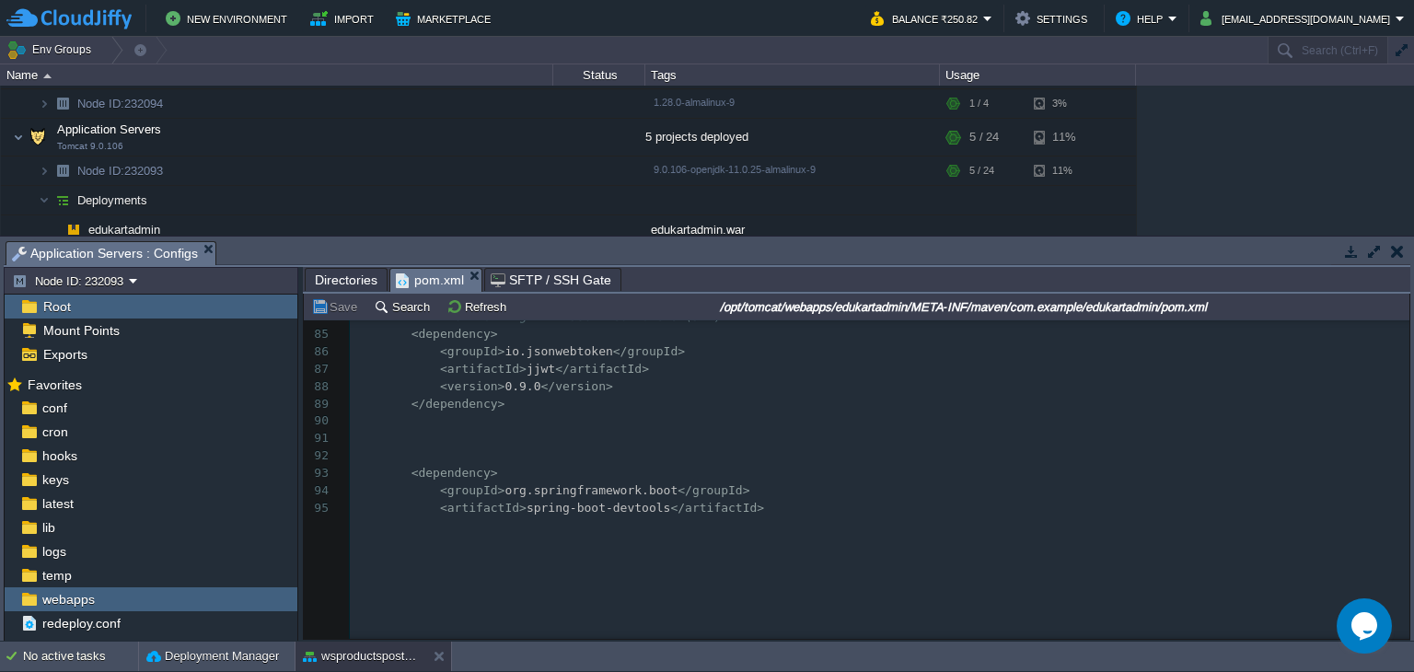
scroll to position [1471, 0]
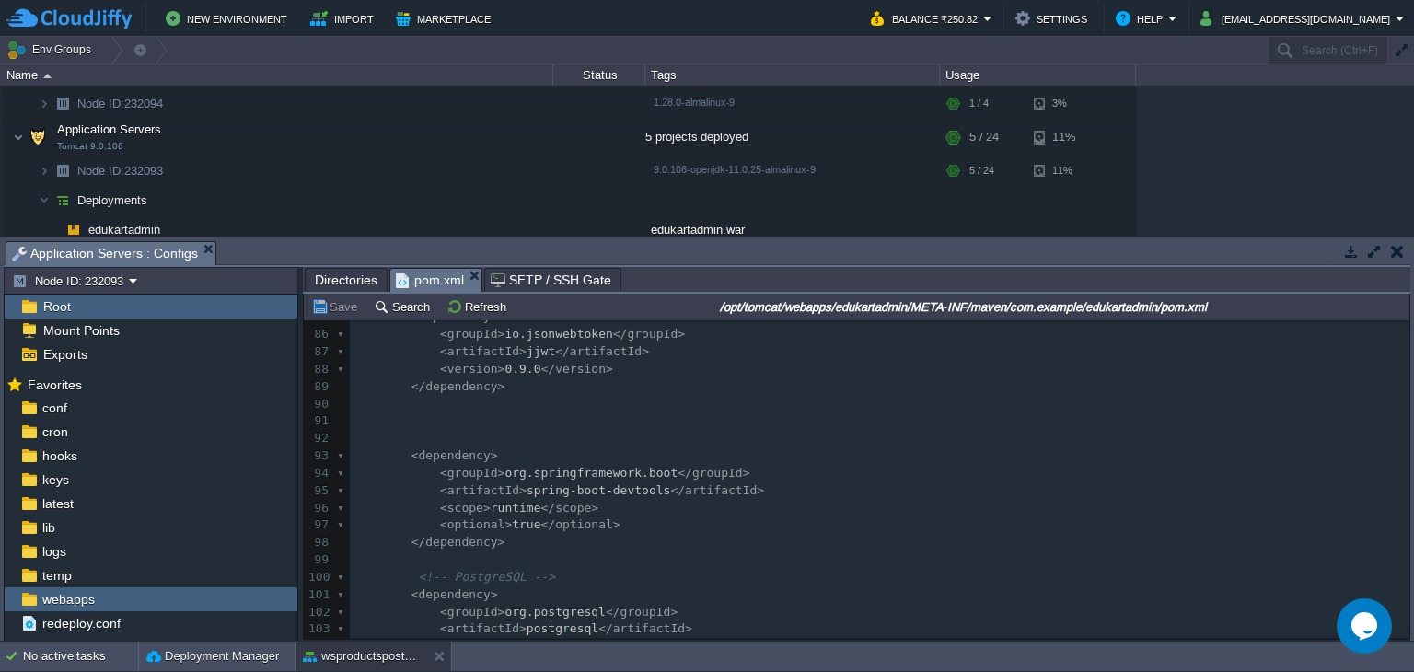
click at [653, 505] on pre "< scope > runtime </ scope >" at bounding box center [879, 508] width 1059 height 17
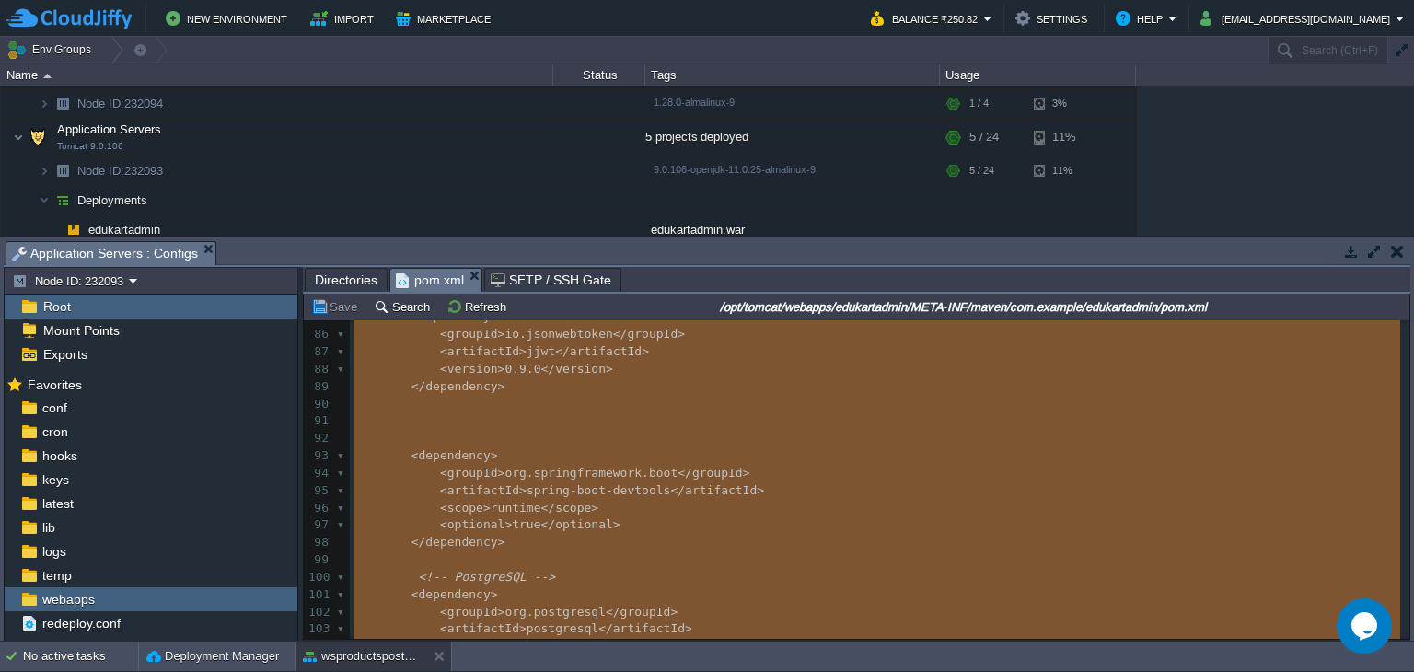
type textarea "<?xml version="1.0" encoding="UTF-8"?> <project xmlns="[URL][DOMAIN_NAME]" xmln…"
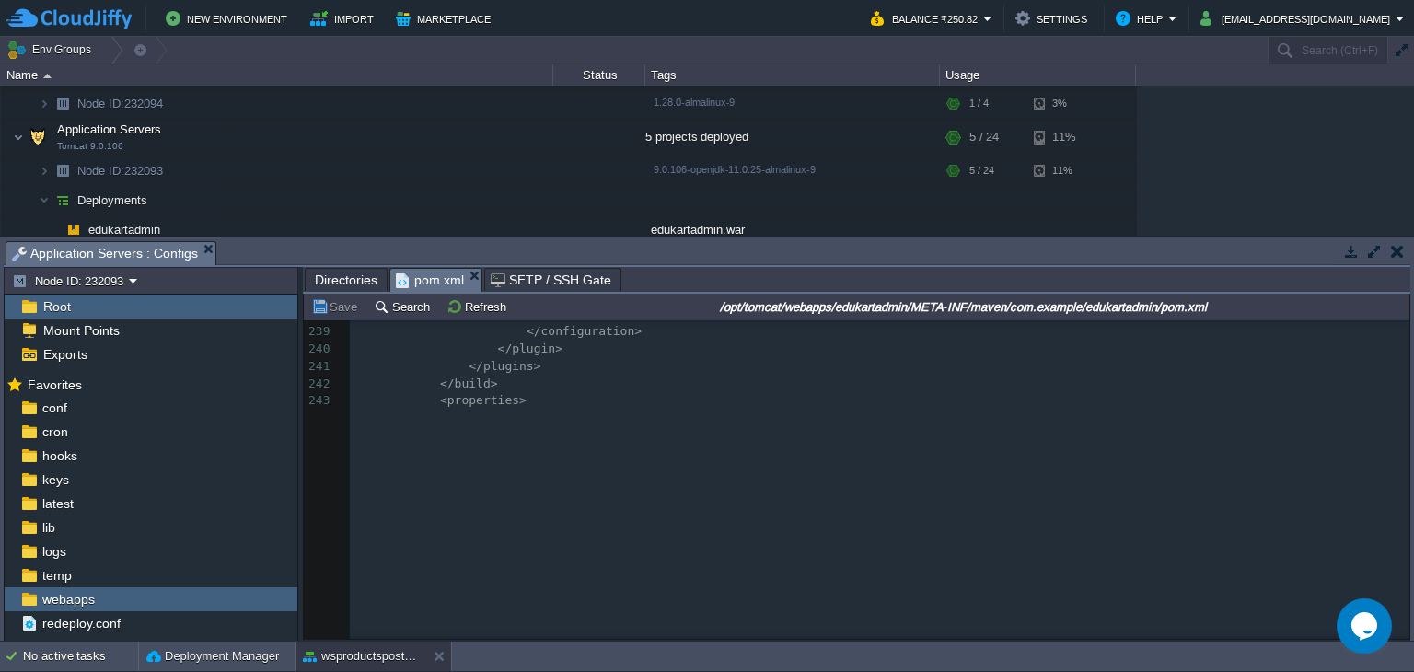
scroll to position [4875, 0]
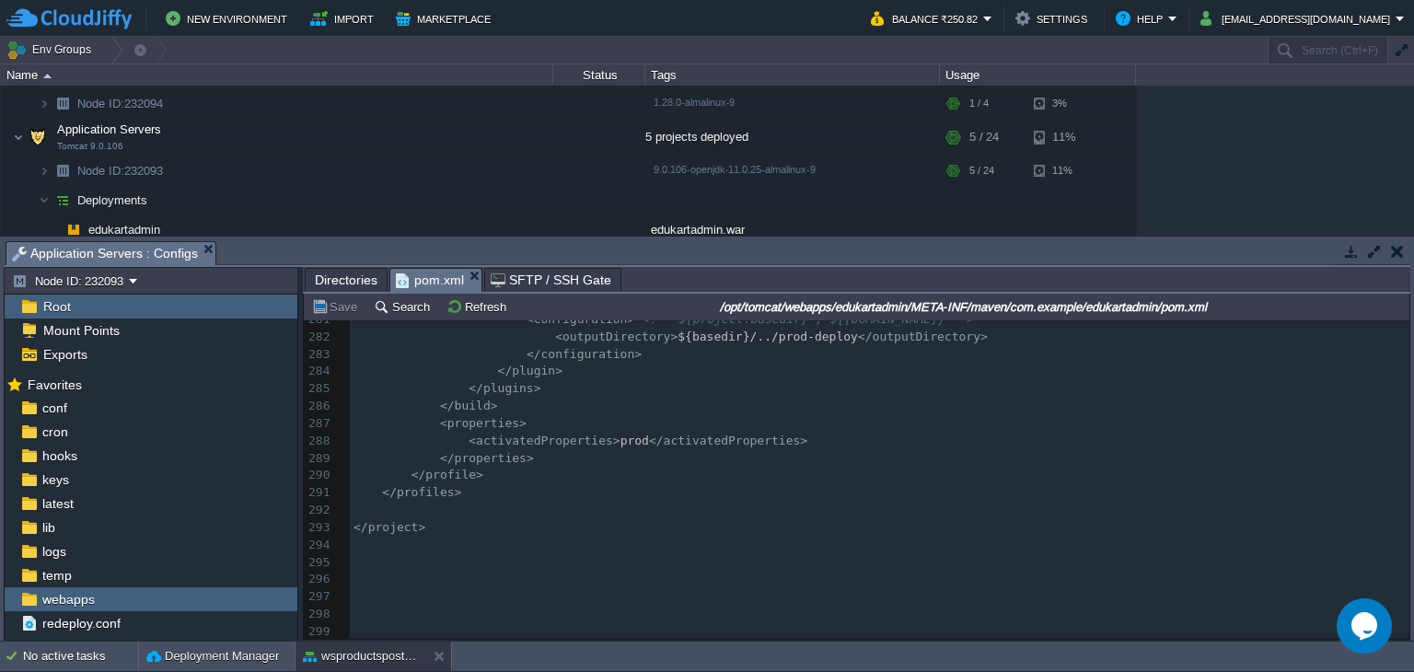
drag, startPoint x: 1405, startPoint y: 429, endPoint x: 39, endPoint y: 25, distance: 1424.4
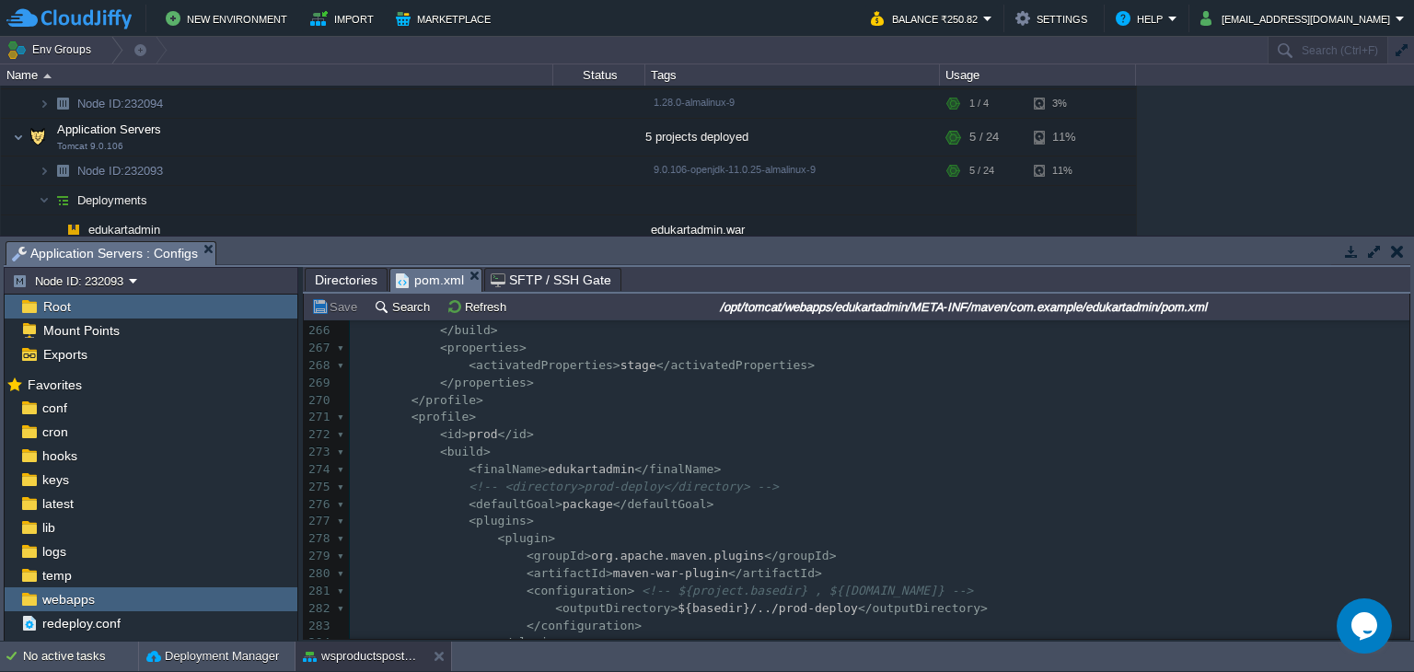
click at [348, 284] on span "Directories" at bounding box center [346, 280] width 63 height 22
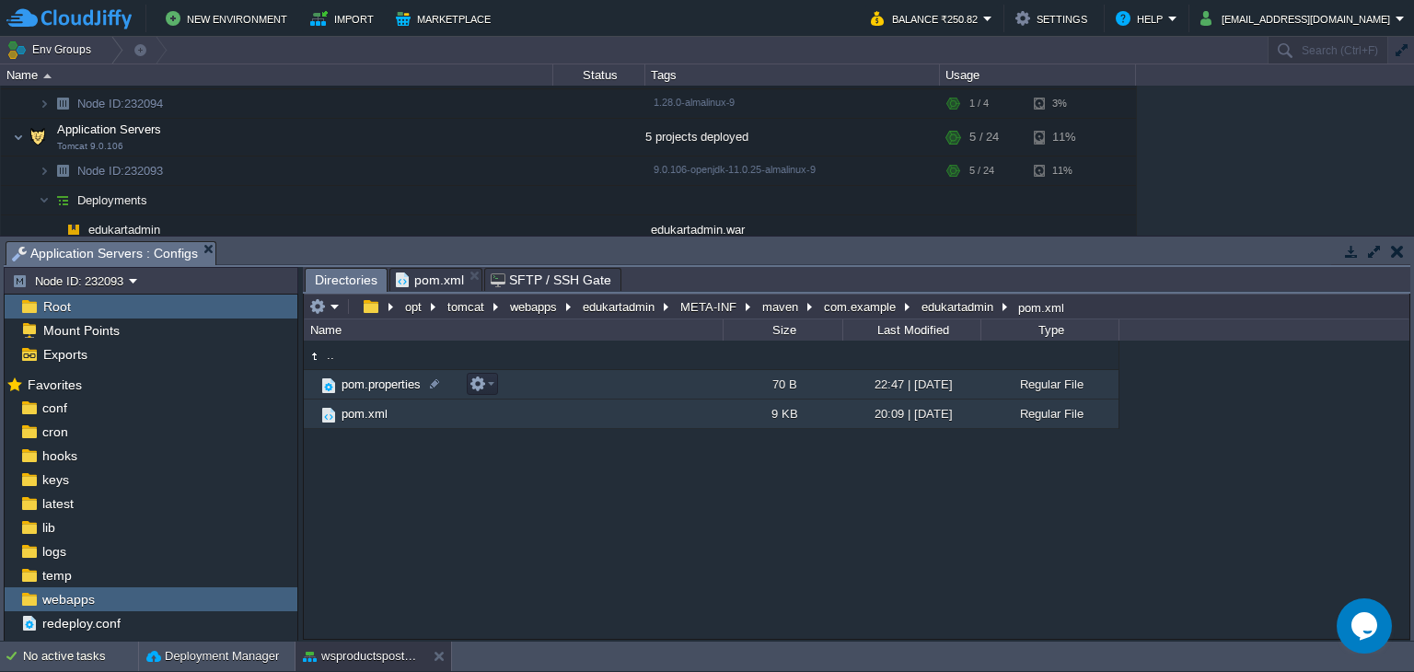
click at [380, 390] on span "pom.properties" at bounding box center [381, 384] width 85 height 16
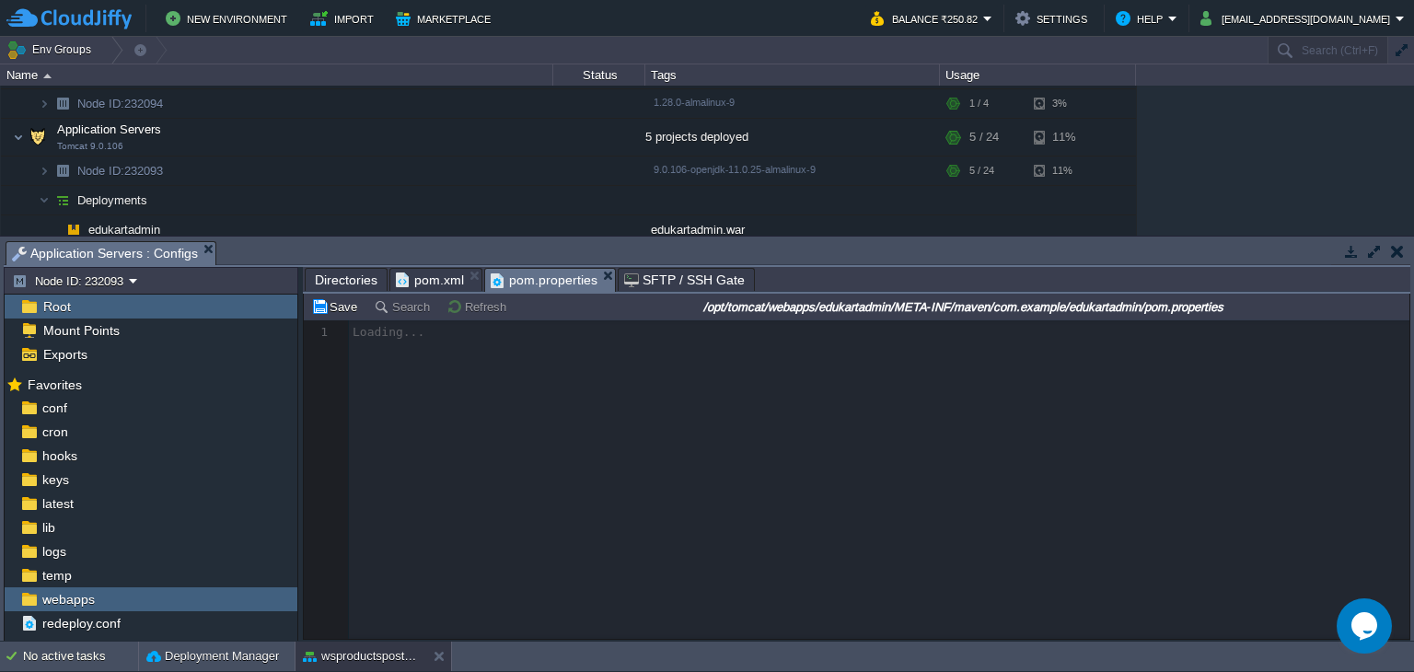
scroll to position [6, 0]
